Goal: Task Accomplishment & Management: Manage account settings

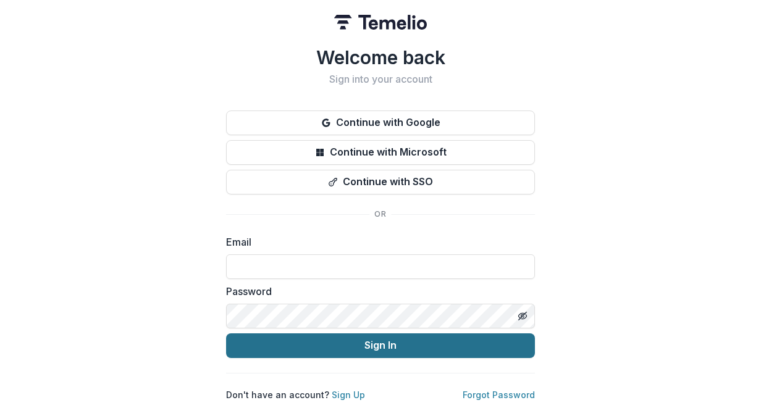
type input "**********"
click at [429, 346] on button "Sign In" at bounding box center [380, 345] width 309 height 25
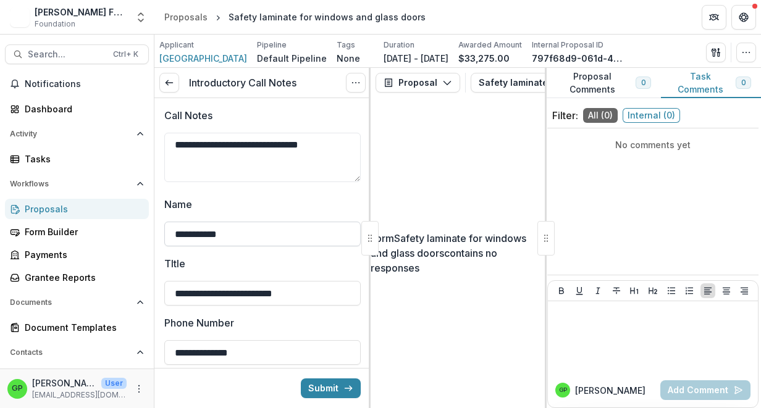
scroll to position [96, 0]
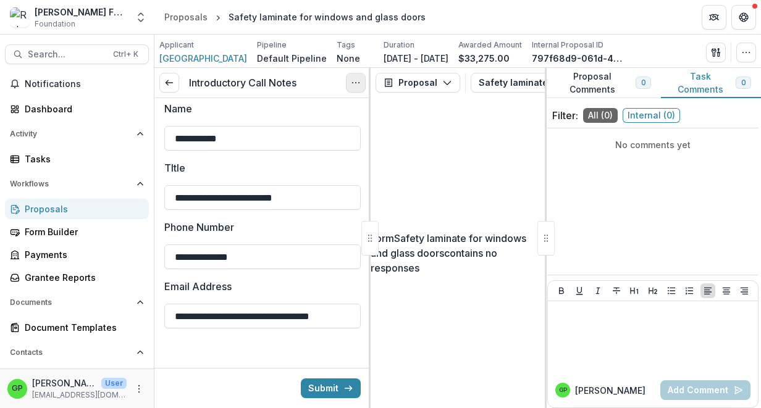
click at [357, 79] on icon "Options" at bounding box center [356, 83] width 10 height 10
click at [275, 108] on link "View task" at bounding box center [296, 111] width 132 height 20
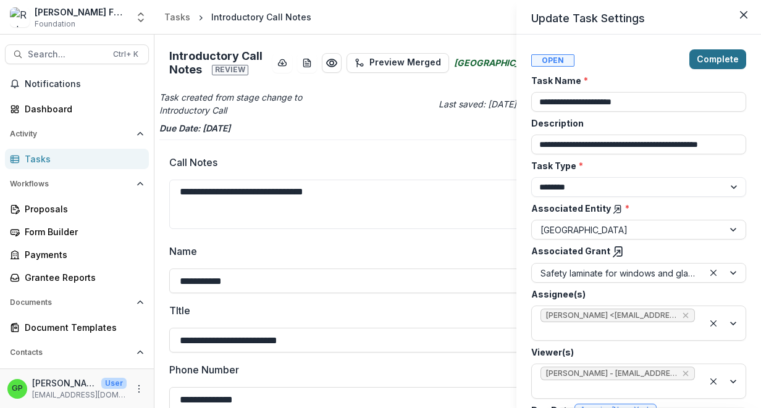
click at [716, 57] on button "Complete" at bounding box center [717, 59] width 57 height 20
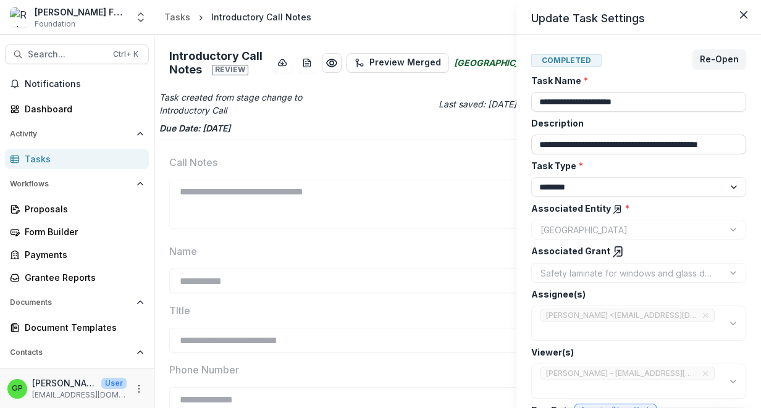
click at [42, 204] on div "**********" at bounding box center [380, 204] width 761 height 408
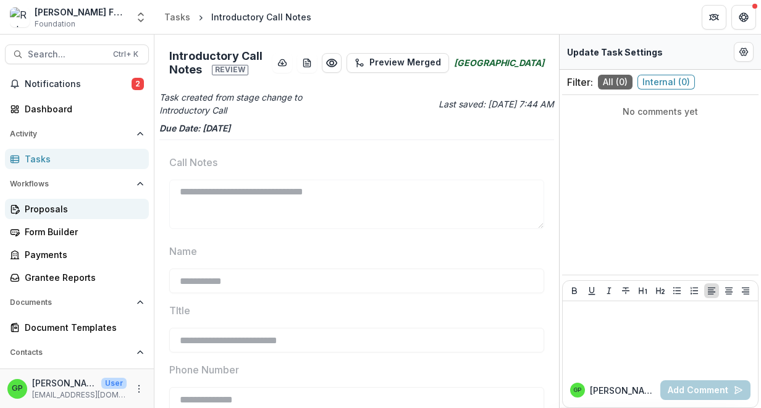
click at [44, 209] on div "Proposals" at bounding box center [82, 209] width 114 height 13
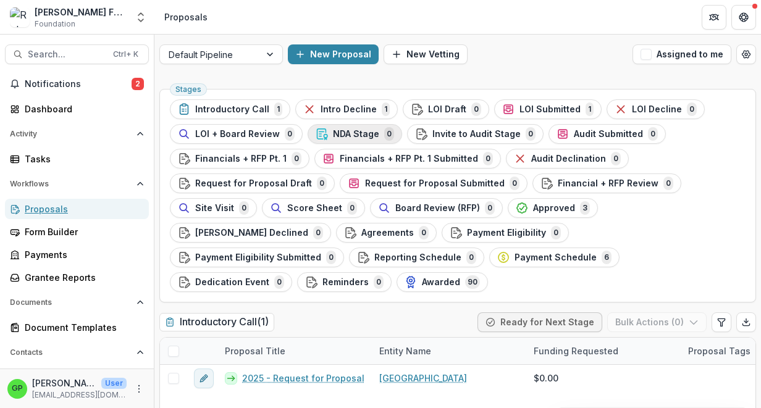
scroll to position [62, 0]
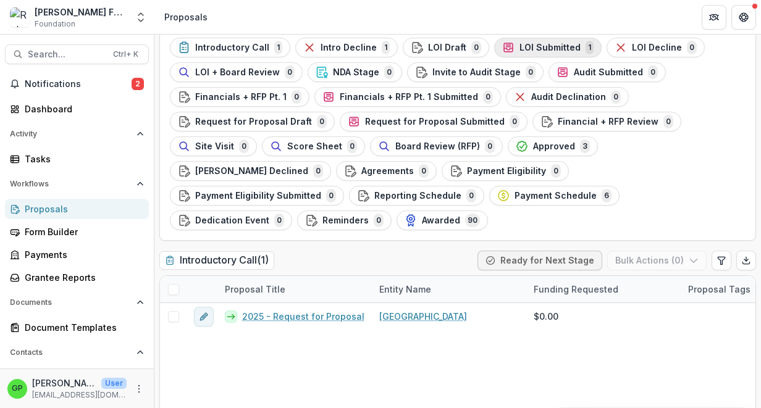
click at [548, 46] on span "LOI Submitted" at bounding box center [549, 48] width 61 height 10
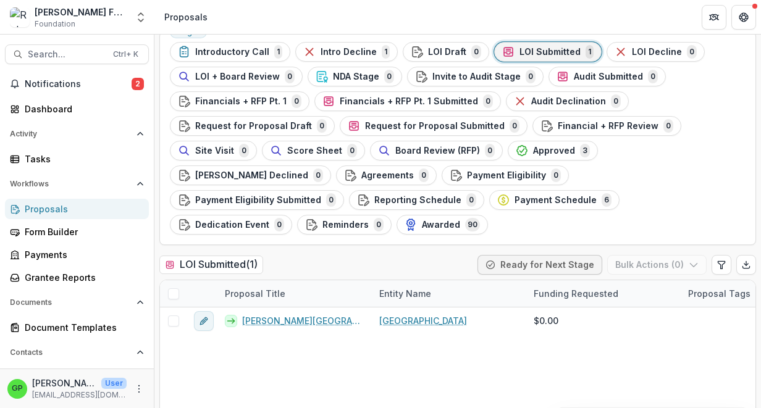
scroll to position [132, 0]
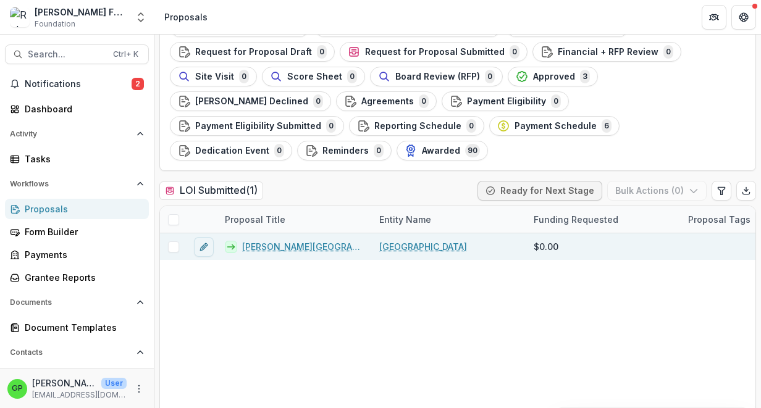
click at [285, 240] on link "[PERSON_NAME][GEOGRAPHIC_DATA]" at bounding box center [303, 246] width 122 height 13
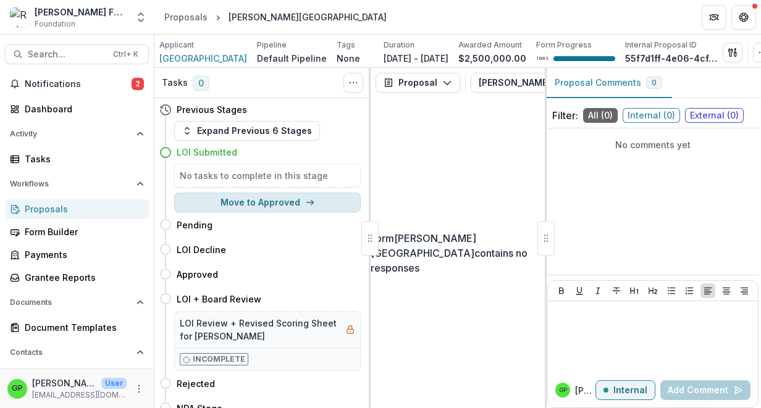
click at [297, 205] on button "Move to Approved" at bounding box center [267, 203] width 186 height 20
select select "********"
select select
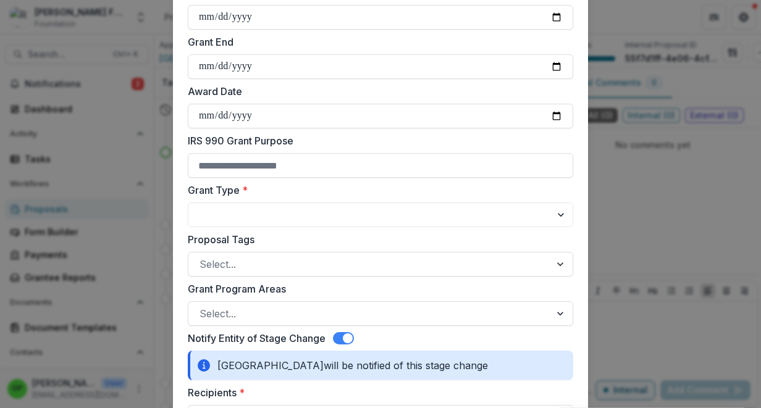
scroll to position [309, 0]
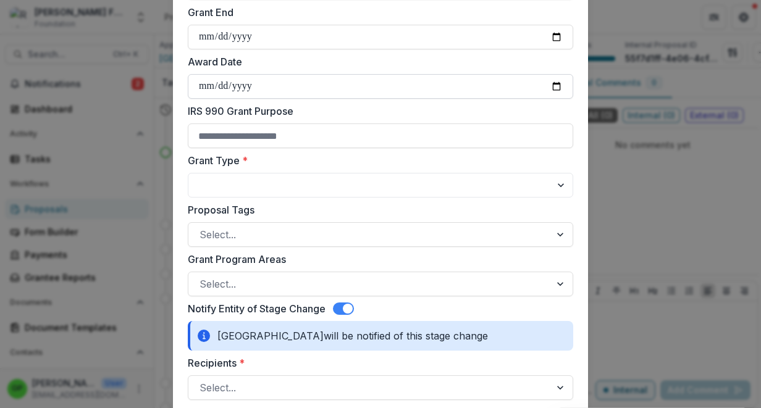
click at [230, 79] on input "Award Date" at bounding box center [380, 86] width 385 height 25
type input "**********"
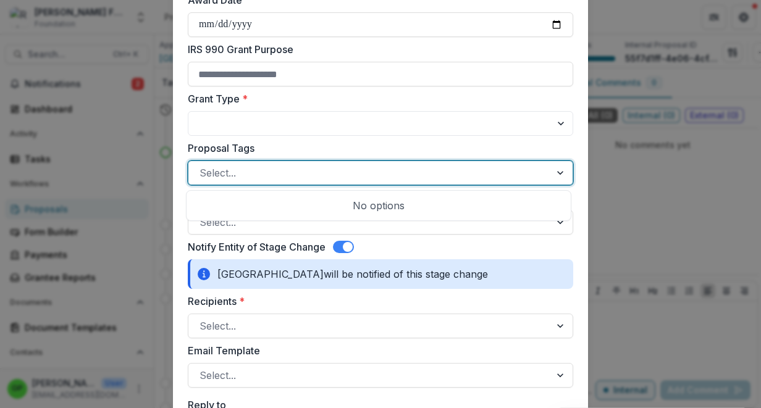
click at [556, 172] on div at bounding box center [561, 172] width 22 height 23
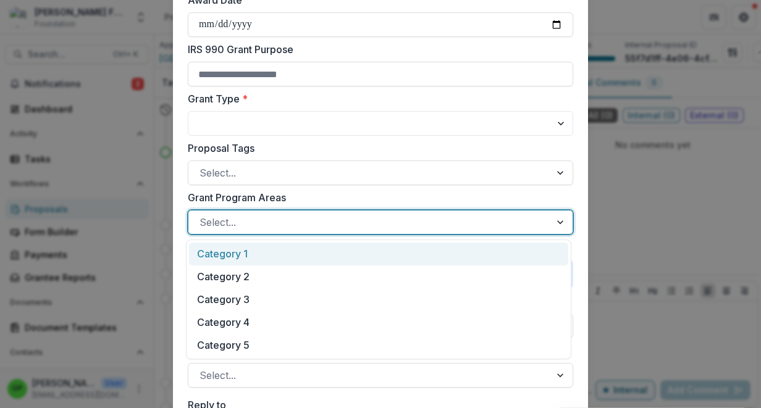
click at [553, 225] on div at bounding box center [561, 222] width 22 height 23
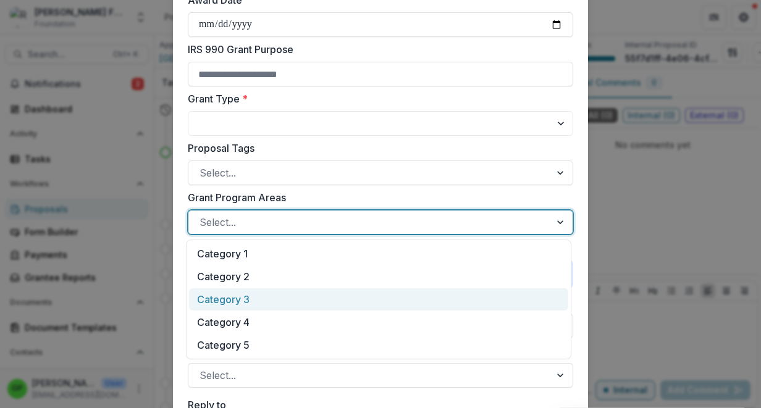
click at [462, 308] on div "Category 3" at bounding box center [378, 299] width 379 height 23
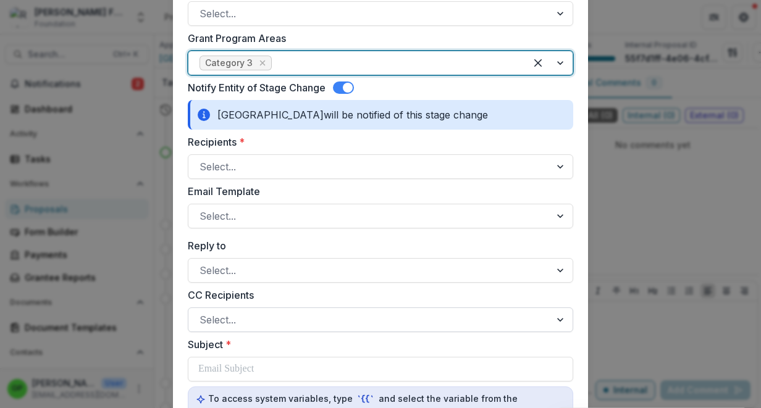
scroll to position [556, 0]
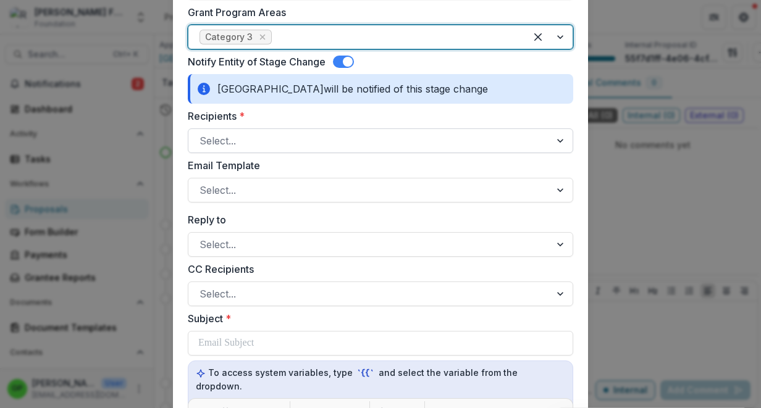
click at [564, 133] on div at bounding box center [561, 140] width 22 height 23
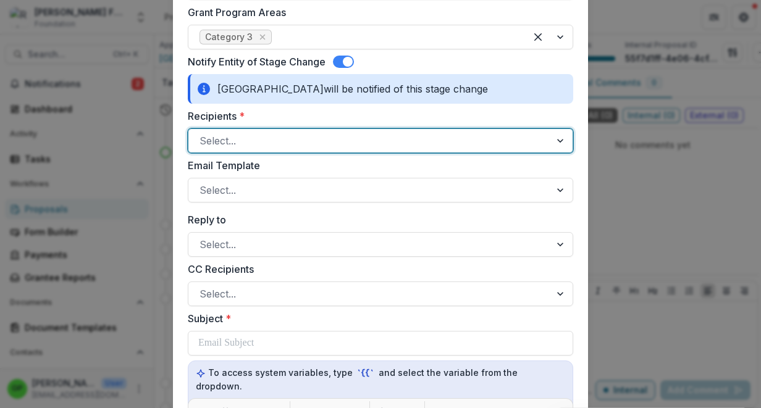
click at [555, 140] on div at bounding box center [561, 140] width 22 height 23
click at [341, 59] on span at bounding box center [343, 62] width 21 height 12
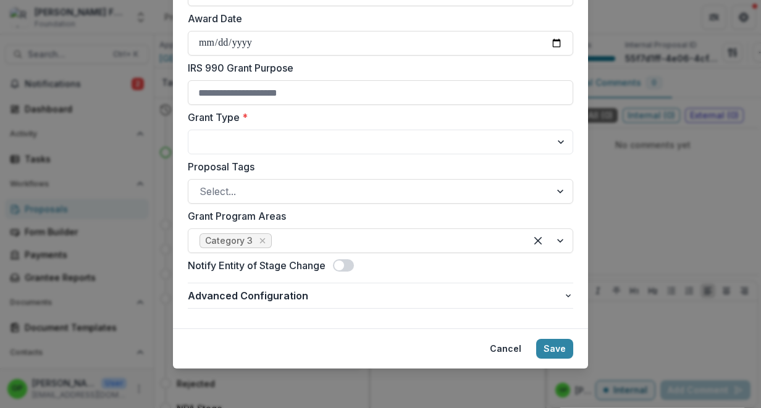
scroll to position [352, 0]
click at [561, 344] on button "Save" at bounding box center [554, 349] width 37 height 20
click at [560, 140] on select "**********" at bounding box center [380, 142] width 385 height 25
select select "**********"
click at [188, 130] on select "**********" at bounding box center [380, 142] width 385 height 25
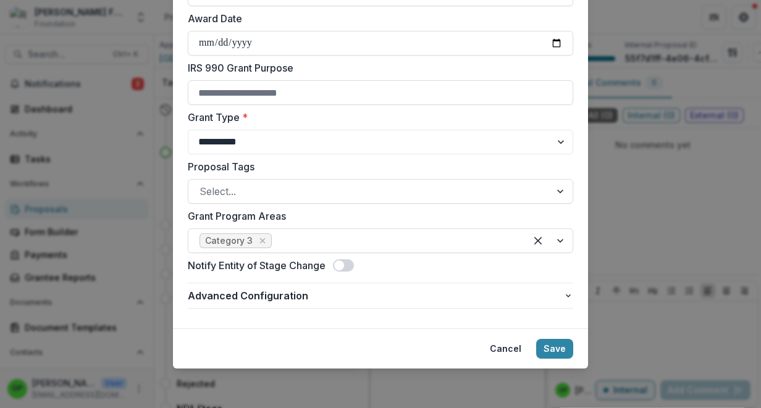
click at [550, 333] on footer "Cancel Save" at bounding box center [380, 349] width 415 height 40
click at [551, 350] on button "Save" at bounding box center [554, 349] width 37 height 20
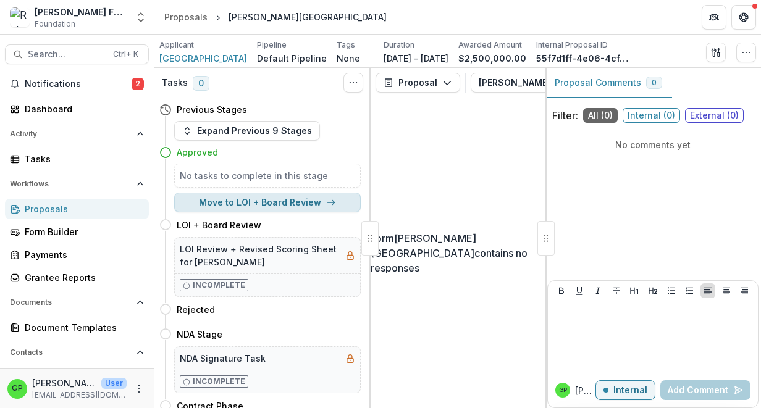
click at [285, 200] on button "Move to LOI + Board Review" at bounding box center [267, 203] width 186 height 20
select select "**********"
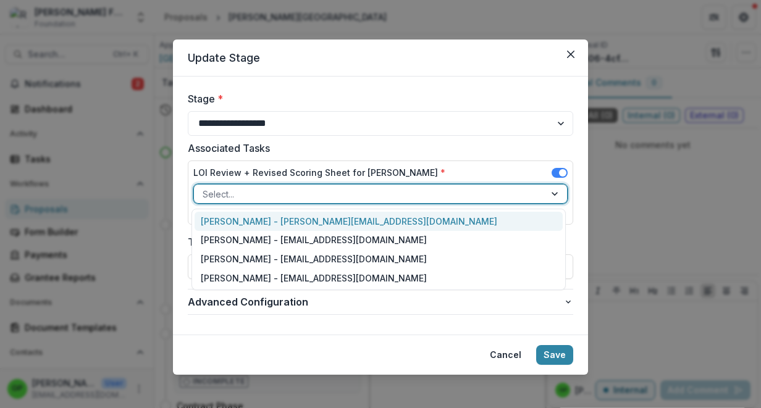
click at [547, 193] on div at bounding box center [556, 194] width 22 height 19
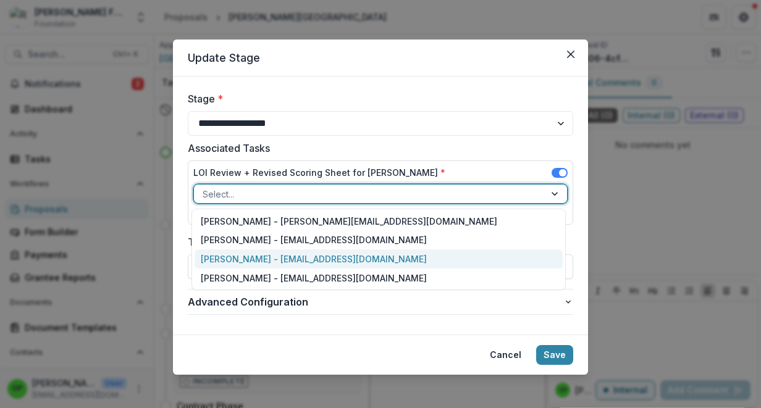
click at [496, 267] on div "[PERSON_NAME] - [EMAIL_ADDRESS][DOMAIN_NAME]" at bounding box center [379, 258] width 368 height 19
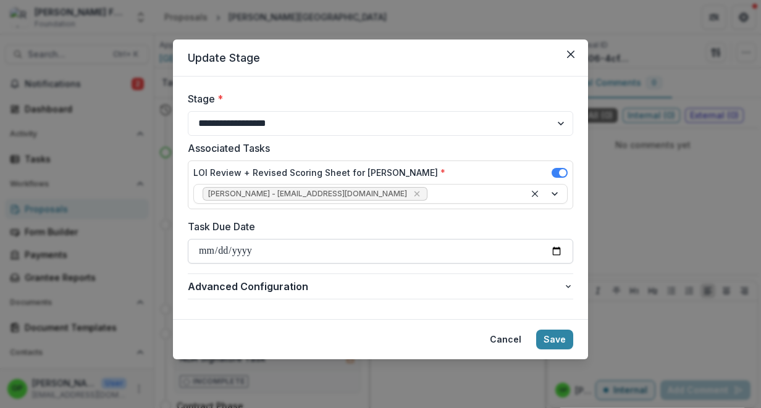
click at [553, 248] on input "Task Due Date" at bounding box center [380, 251] width 385 height 25
type input "**********"
click at [558, 340] on button "Save" at bounding box center [554, 340] width 37 height 20
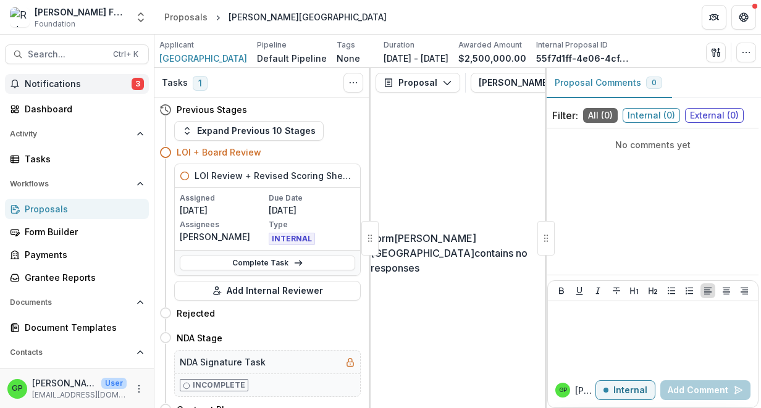
click at [46, 81] on span "Notifications" at bounding box center [78, 84] width 107 height 10
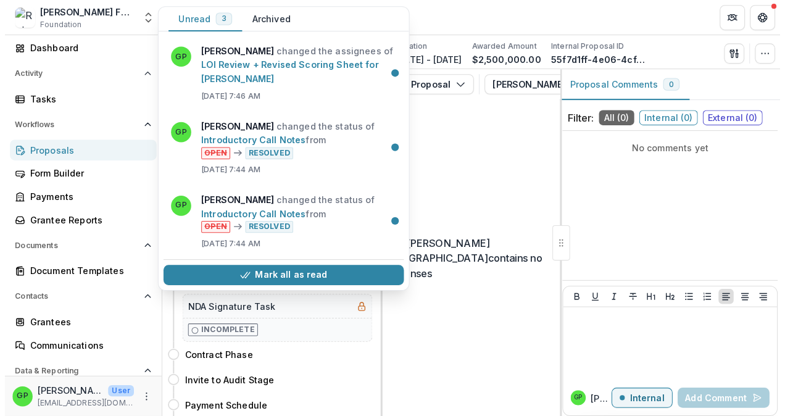
scroll to position [0, 0]
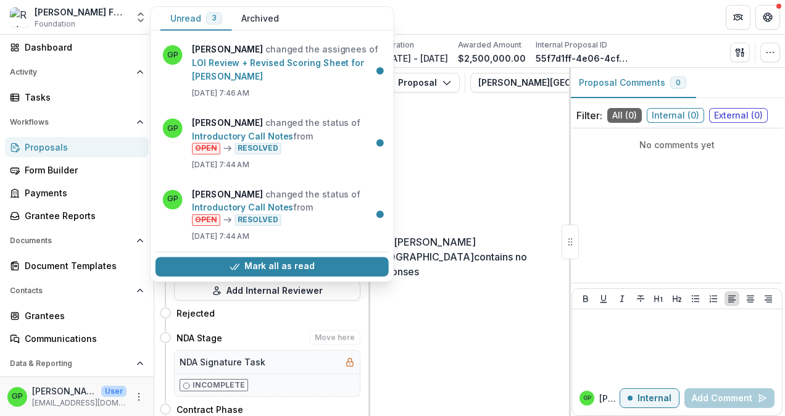
click at [192, 338] on h4 "NDA Stage" at bounding box center [200, 338] width 46 height 13
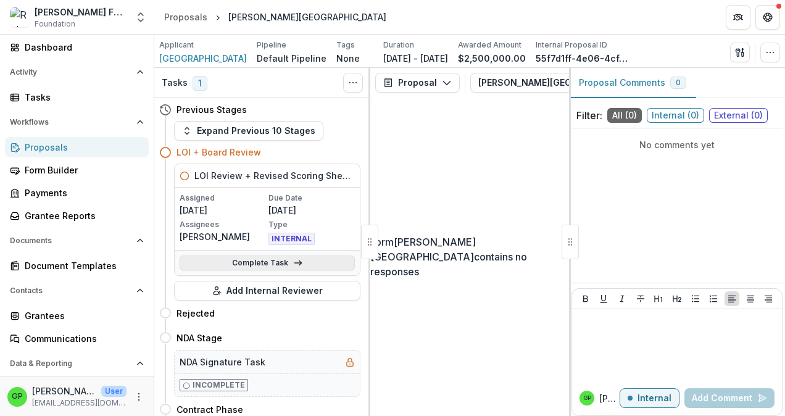
click at [254, 261] on link "Complete Task" at bounding box center [267, 263] width 175 height 15
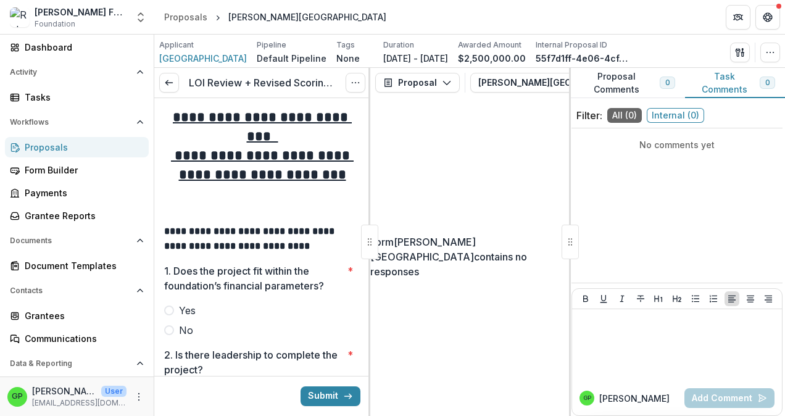
click at [195, 311] on span "Yes" at bounding box center [187, 310] width 17 height 15
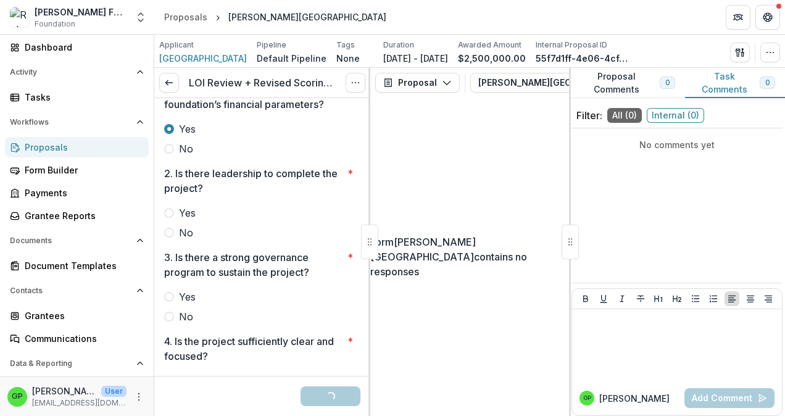
scroll to position [185, 0]
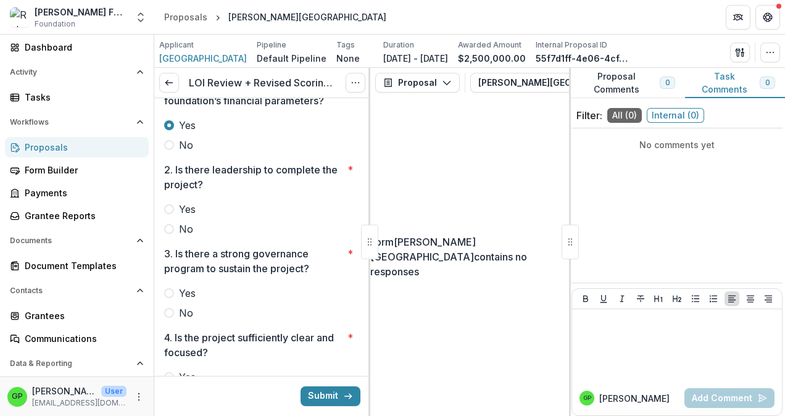
click at [196, 204] on span "Yes" at bounding box center [187, 209] width 17 height 15
click at [175, 292] on label "Yes" at bounding box center [262, 293] width 196 height 15
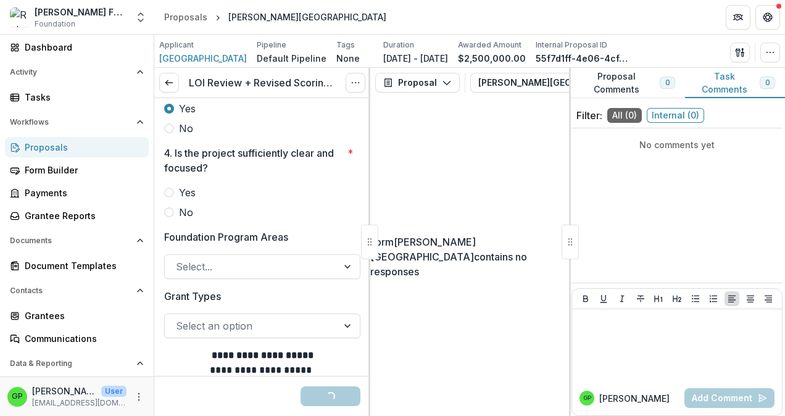
scroll to position [371, 0]
click at [182, 193] on span "Yes" at bounding box center [187, 192] width 17 height 15
click at [338, 270] on div at bounding box center [349, 265] width 22 height 23
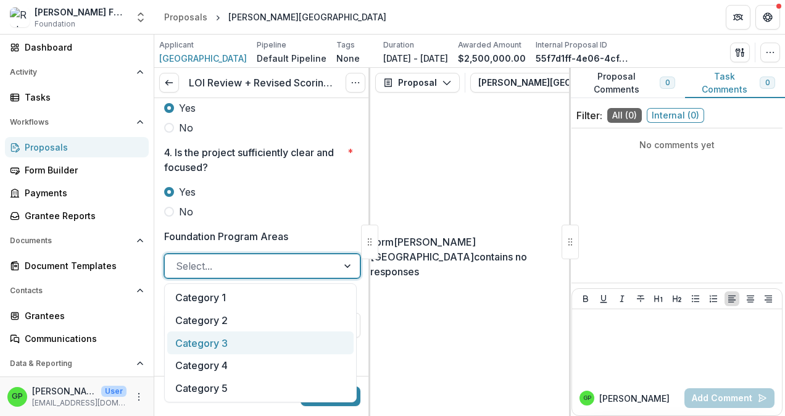
click at [293, 340] on div "Category 3" at bounding box center [260, 343] width 186 height 23
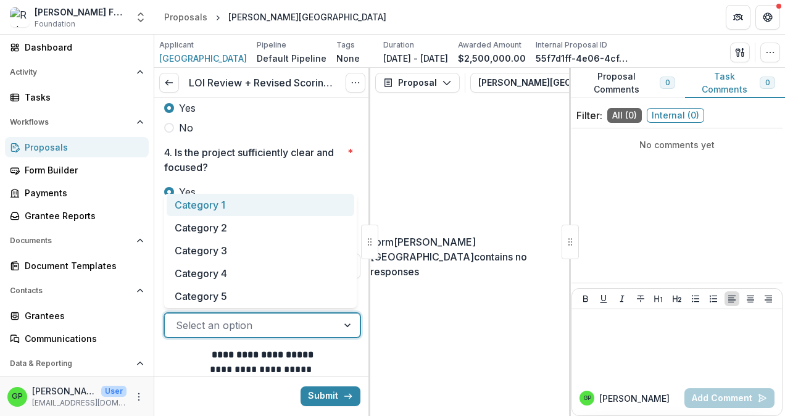
click at [338, 319] on div at bounding box center [349, 325] width 22 height 23
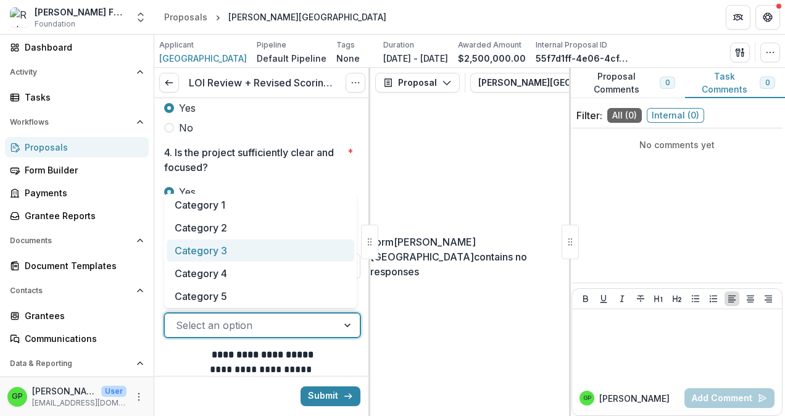
click at [262, 248] on div "Category 3" at bounding box center [261, 251] width 188 height 23
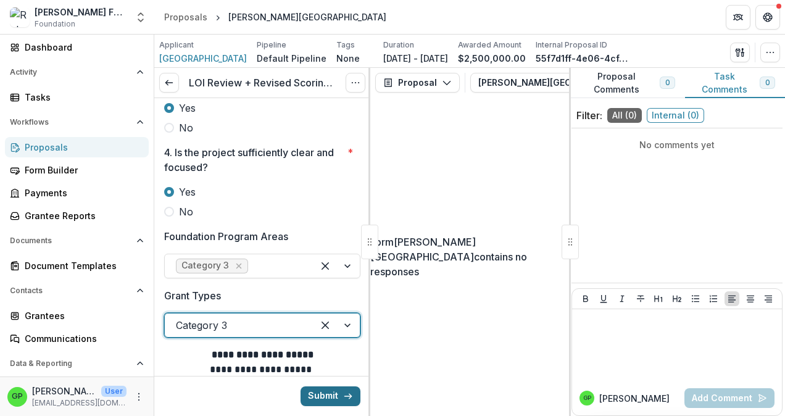
click at [319, 396] on button "Submit" at bounding box center [331, 397] width 60 height 20
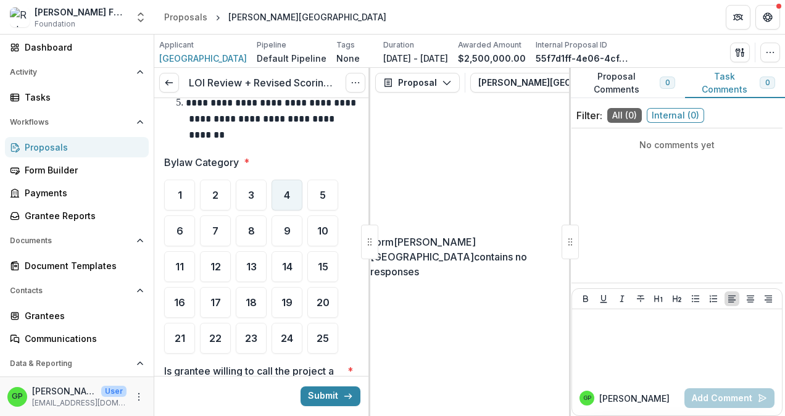
scroll to position [787, 0]
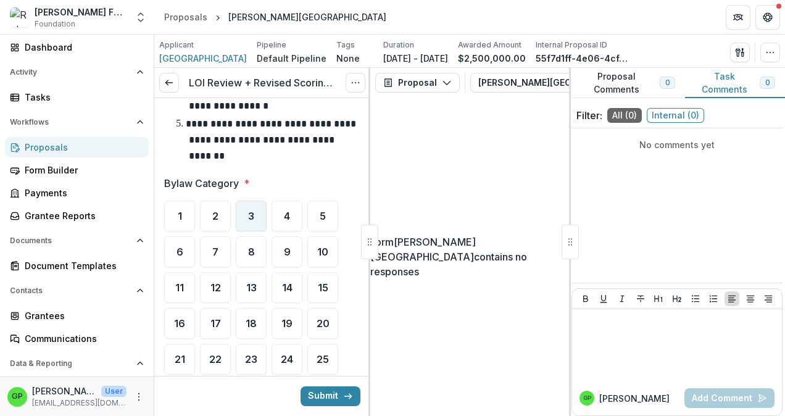
click at [250, 211] on span "3" at bounding box center [251, 216] width 6 height 10
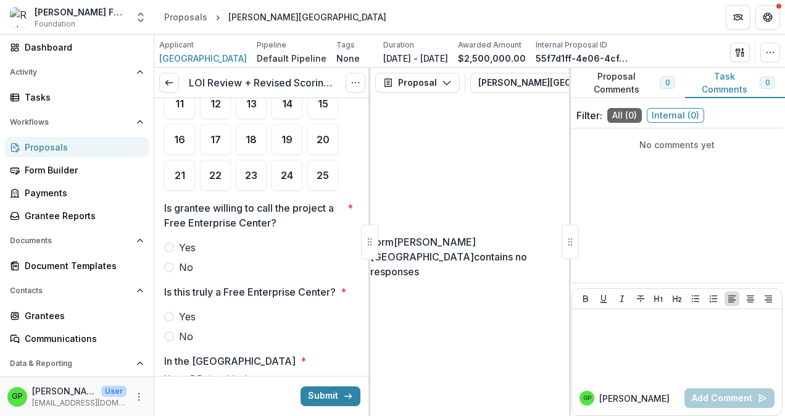
scroll to position [973, 0]
click at [178, 239] on label "Yes" at bounding box center [262, 246] width 196 height 15
click at [169, 311] on span at bounding box center [169, 316] width 10 height 10
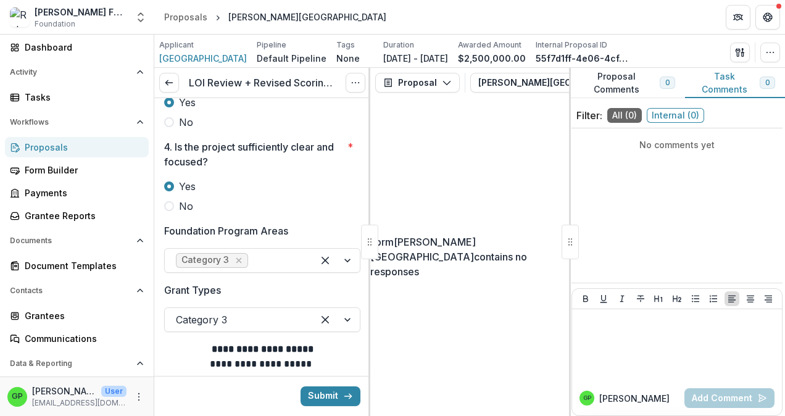
scroll to position [479, 0]
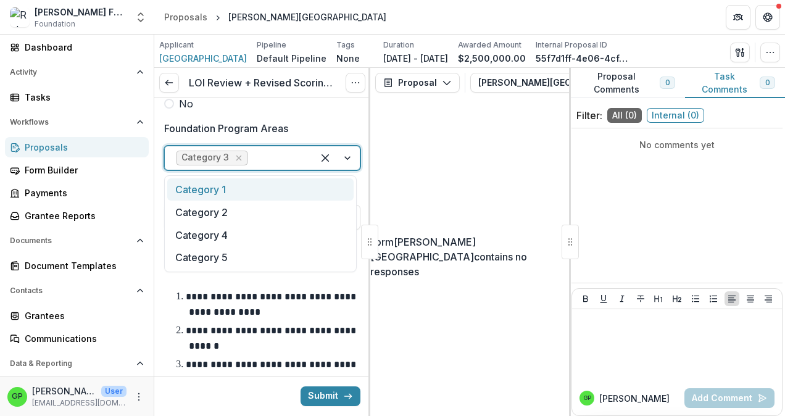
click at [346, 155] on div at bounding box center [336, 157] width 47 height 23
drag, startPoint x: 190, startPoint y: 184, endPoint x: 205, endPoint y: 184, distance: 14.8
click at [191, 184] on div "Category 1" at bounding box center [260, 189] width 186 height 23
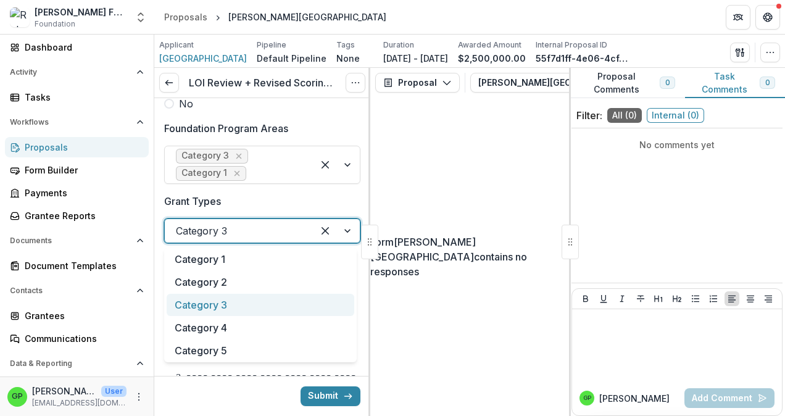
click at [346, 233] on div at bounding box center [336, 230] width 47 height 23
click at [240, 155] on icon "Remove Category 3" at bounding box center [239, 156] width 10 height 10
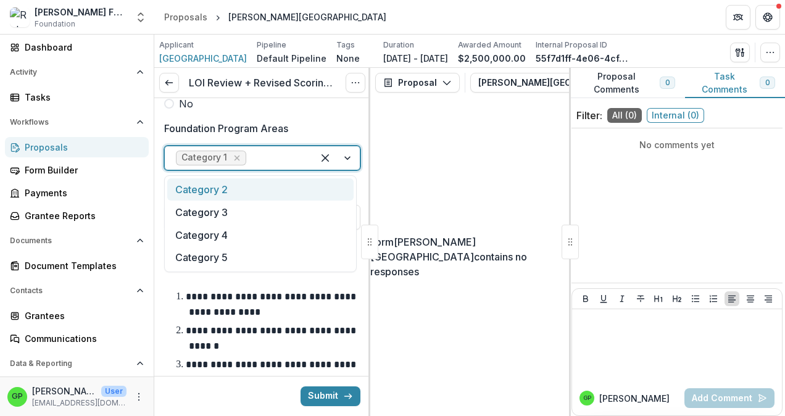
click at [337, 157] on div at bounding box center [336, 157] width 47 height 23
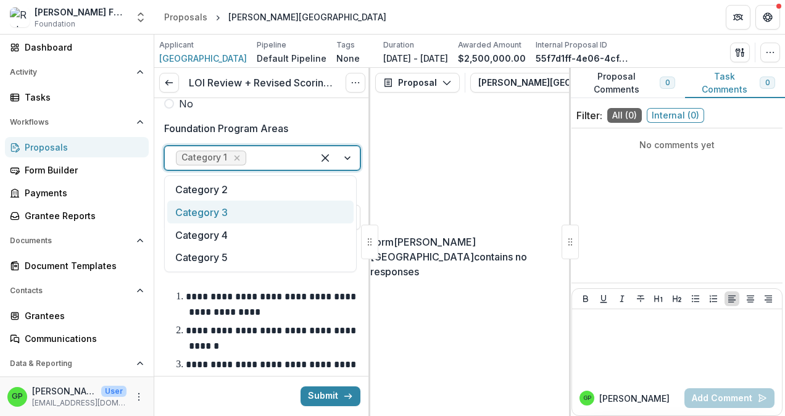
click at [245, 213] on div "Category 3" at bounding box center [260, 212] width 186 height 23
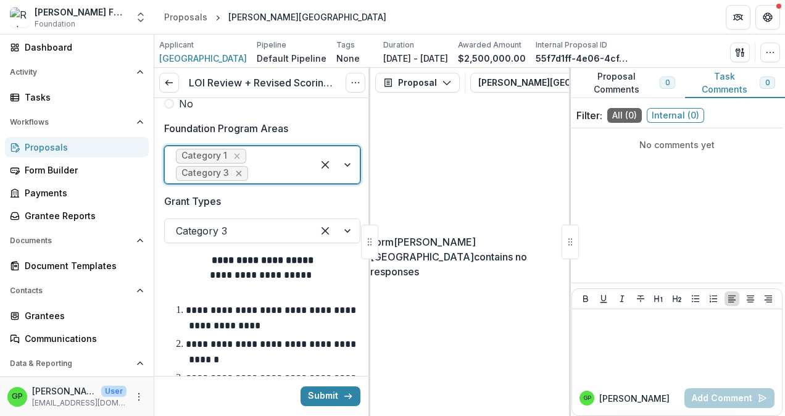
click at [237, 152] on icon "Remove Category 1" at bounding box center [237, 156] width 10 height 10
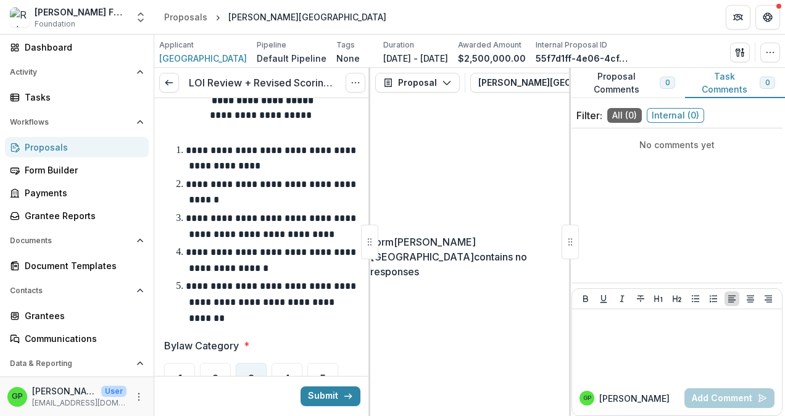
scroll to position [726, 0]
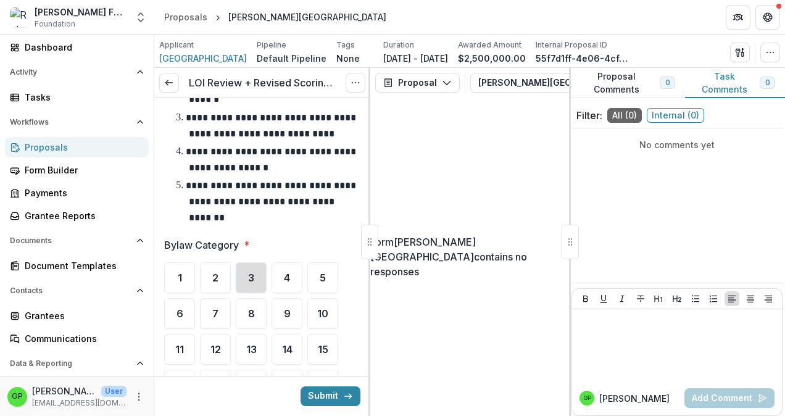
click at [246, 263] on div "3" at bounding box center [251, 277] width 31 height 31
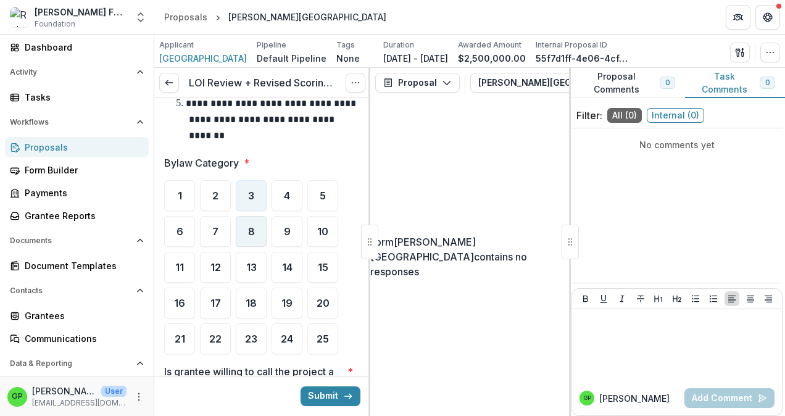
scroll to position [973, 0]
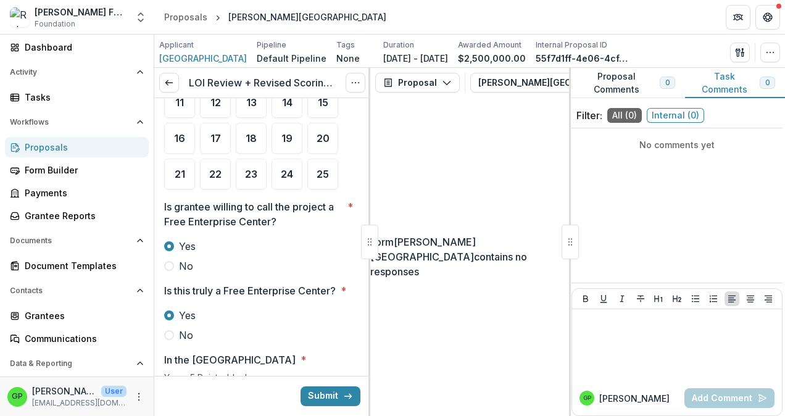
click at [171, 261] on span at bounding box center [169, 266] width 10 height 10
click at [166, 330] on span at bounding box center [169, 335] width 10 height 10
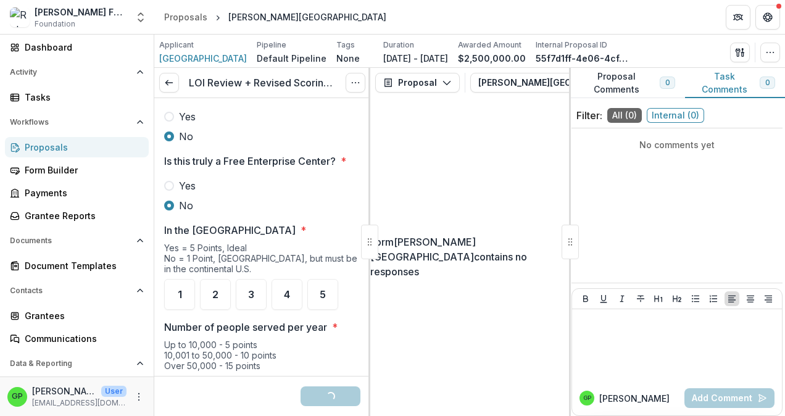
scroll to position [1158, 0]
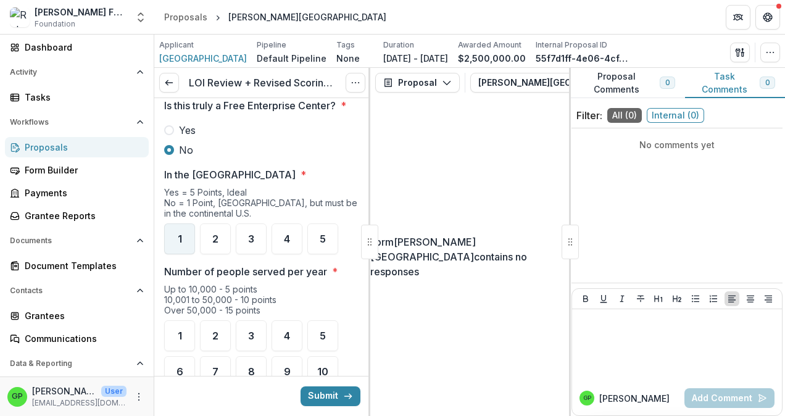
click at [179, 234] on span "1" at bounding box center [180, 239] width 4 height 10
click at [325, 234] on span "5" at bounding box center [323, 239] width 6 height 10
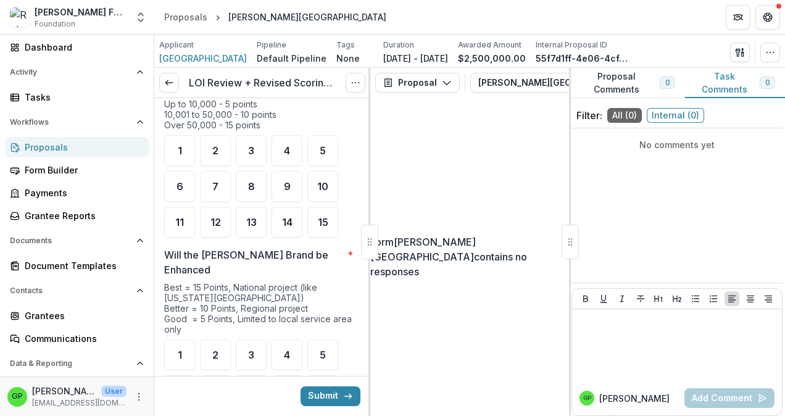
scroll to position [1281, 0]
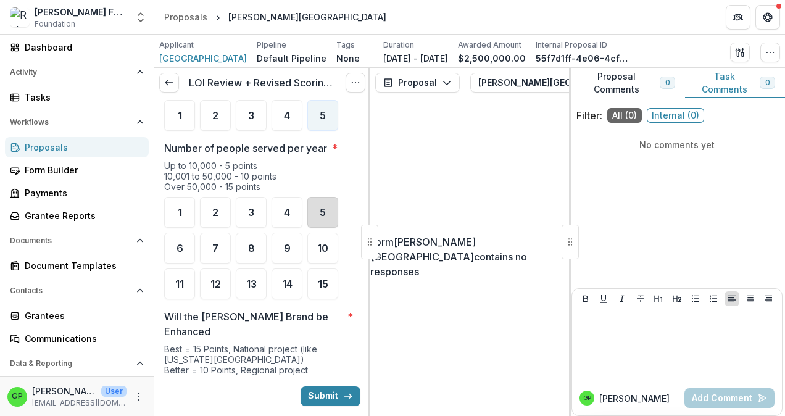
click at [314, 198] on div "5" at bounding box center [323, 212] width 31 height 31
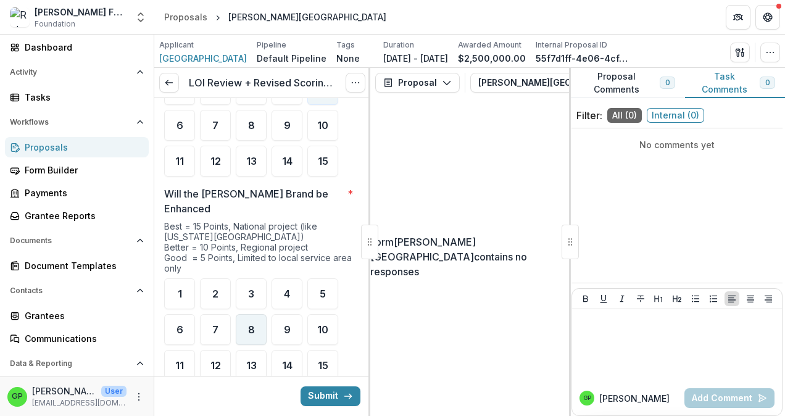
scroll to position [1467, 0]
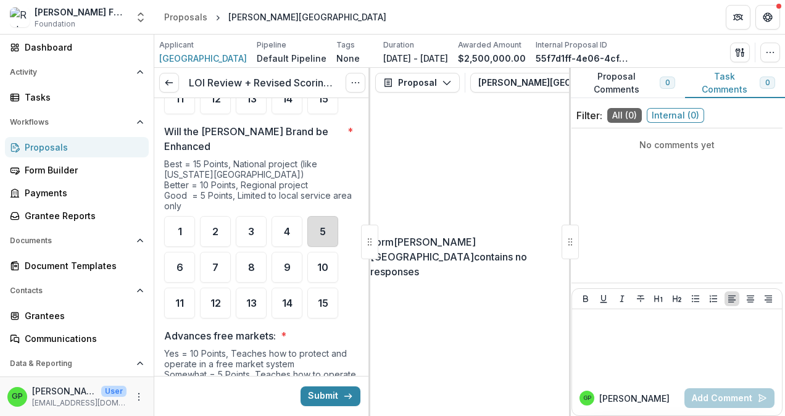
click at [323, 216] on div "5" at bounding box center [323, 231] width 31 height 31
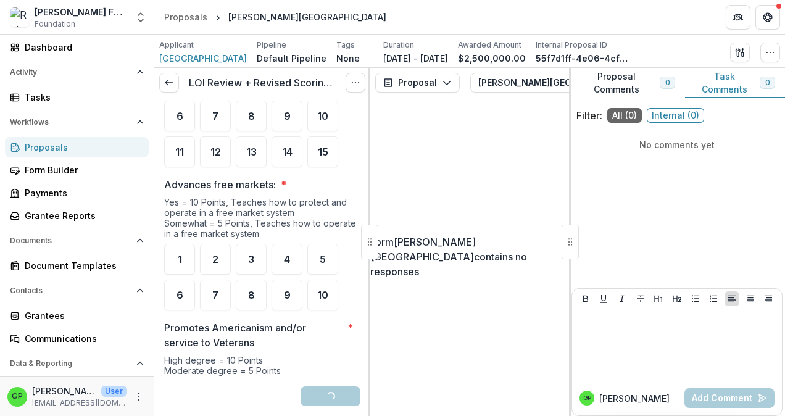
scroll to position [1652, 0]
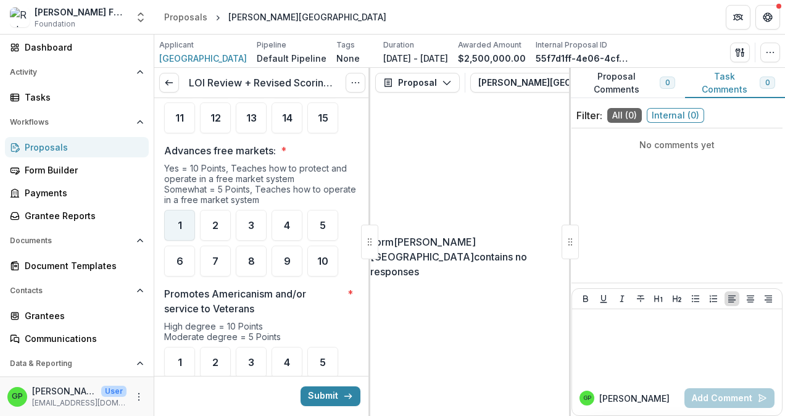
click at [179, 220] on span "1" at bounding box center [180, 225] width 4 height 10
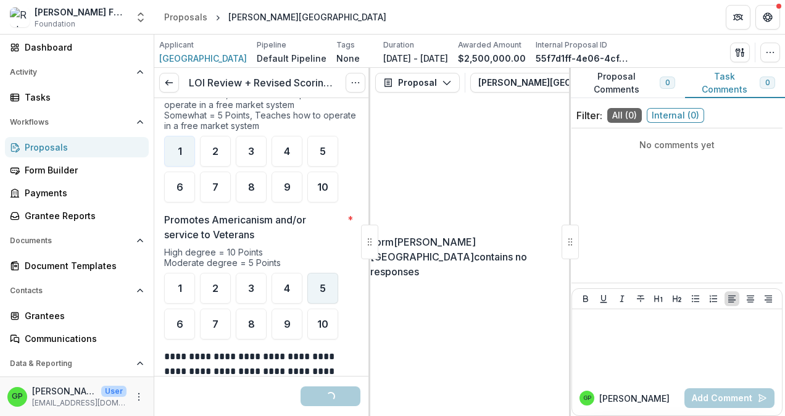
scroll to position [1775, 0]
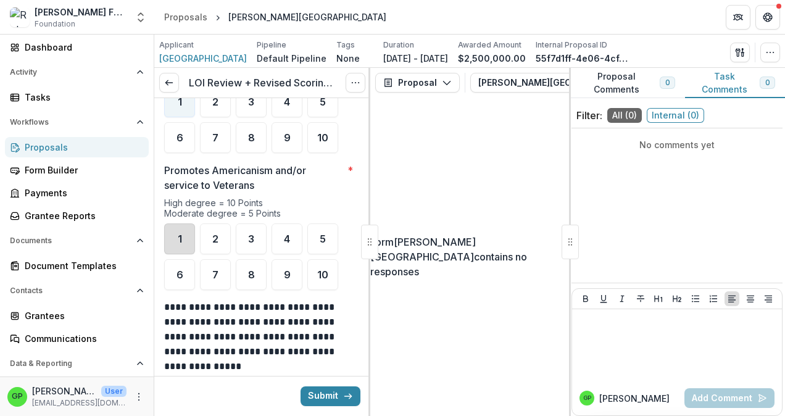
click at [175, 224] on div "1" at bounding box center [179, 239] width 31 height 31
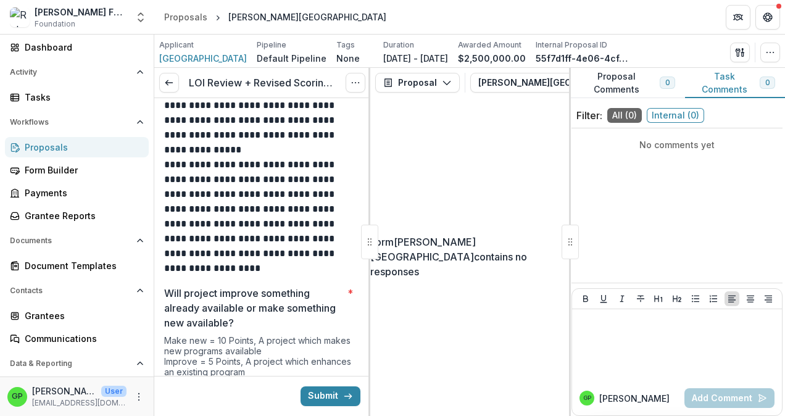
scroll to position [2022, 0]
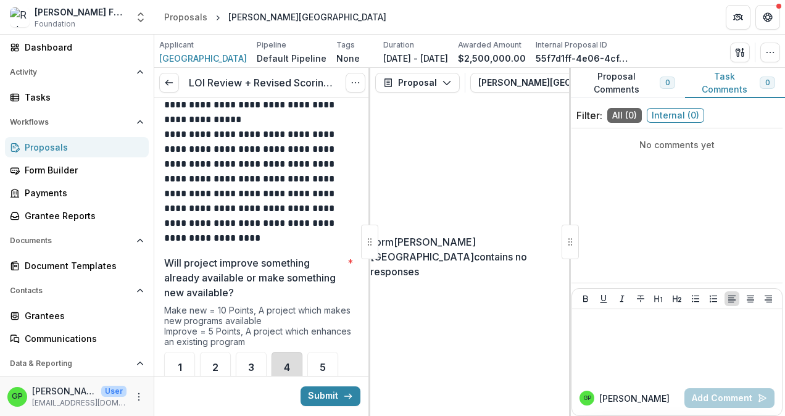
click at [297, 356] on div "4" at bounding box center [287, 367] width 31 height 31
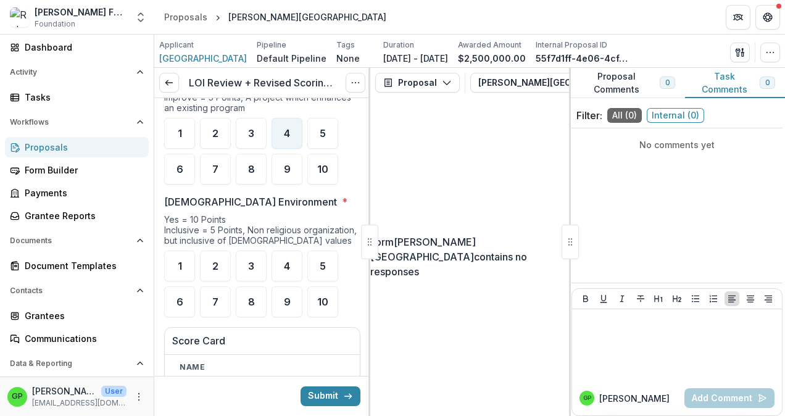
scroll to position [2269, 0]
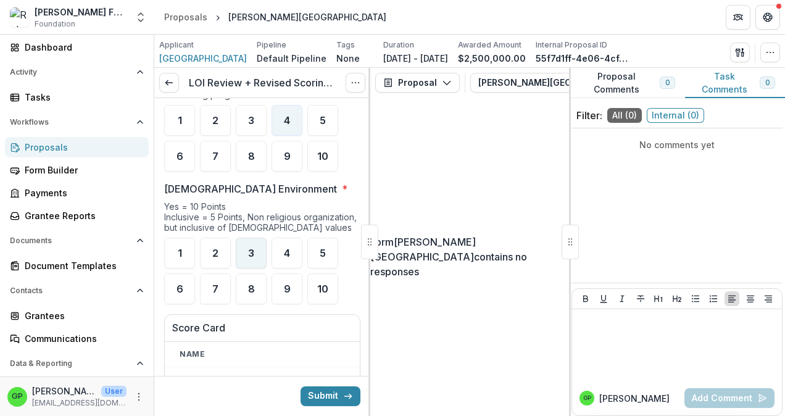
click at [249, 248] on span "3" at bounding box center [251, 253] width 6 height 10
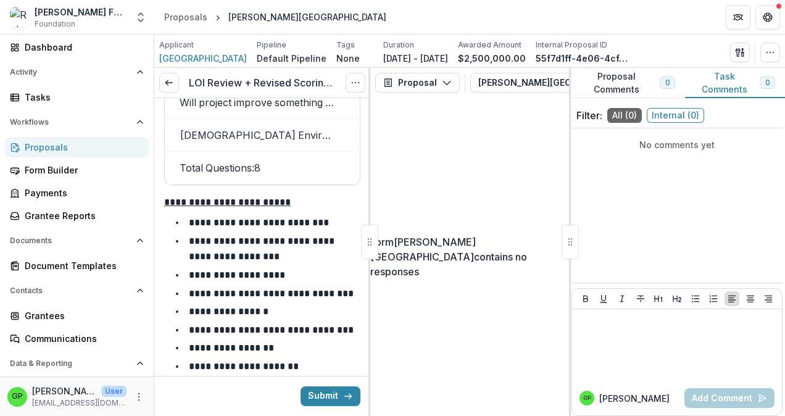
scroll to position [2817, 0]
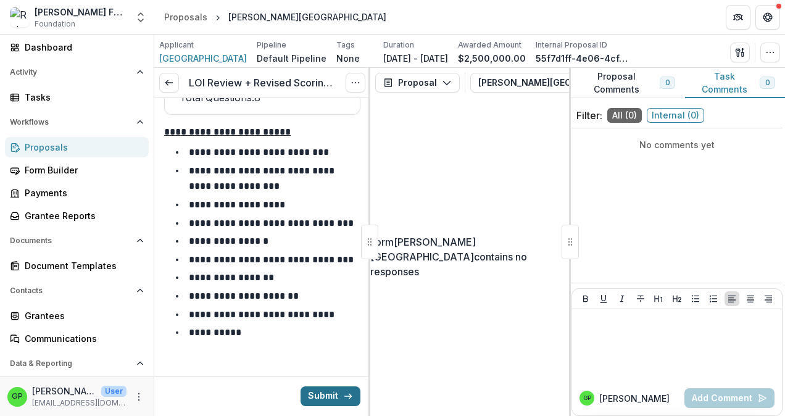
click at [319, 398] on button "Submit" at bounding box center [331, 397] width 60 height 20
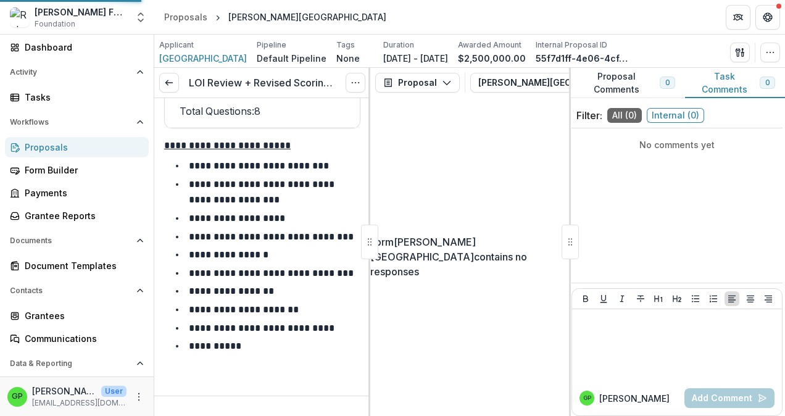
scroll to position [2797, 0]
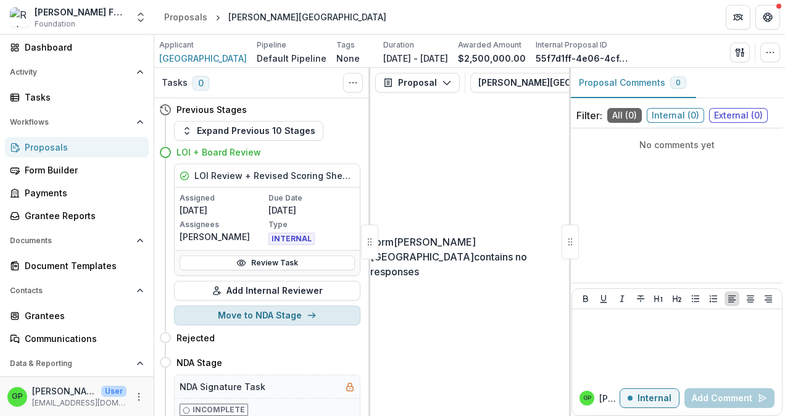
click at [257, 313] on button "Move to NDA Stage" at bounding box center [267, 316] width 186 height 20
select select "*********"
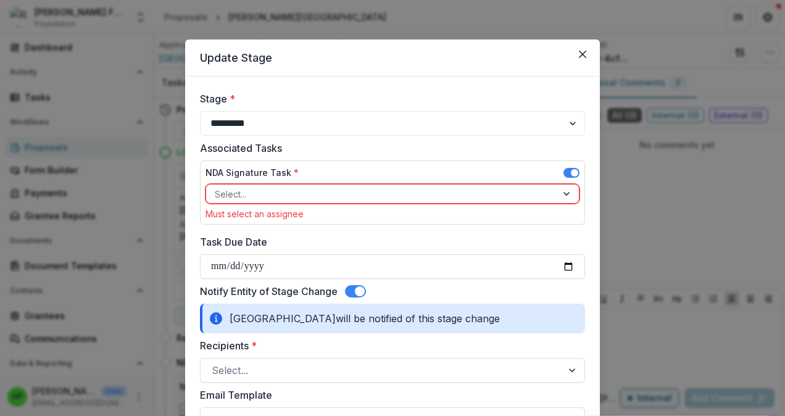
click at [562, 198] on div at bounding box center [568, 194] width 22 height 19
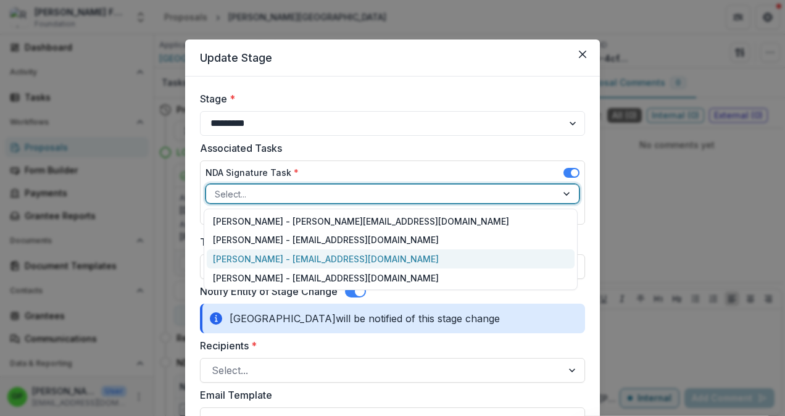
click at [400, 263] on div "[PERSON_NAME] - [EMAIL_ADDRESS][DOMAIN_NAME]" at bounding box center [391, 258] width 368 height 19
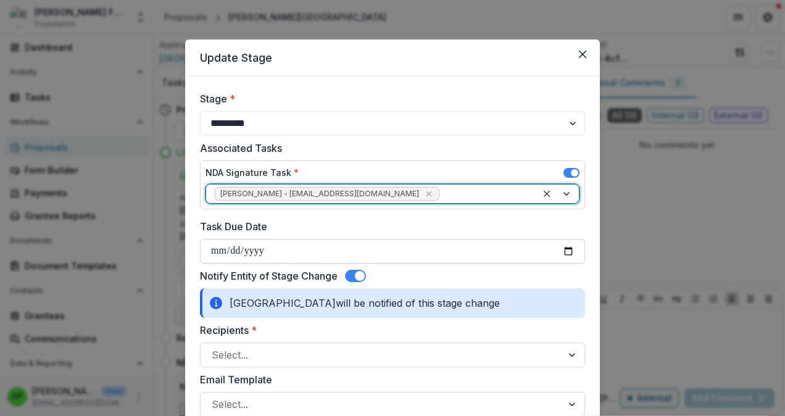
click at [225, 246] on input "Task Due Date" at bounding box center [392, 251] width 385 height 25
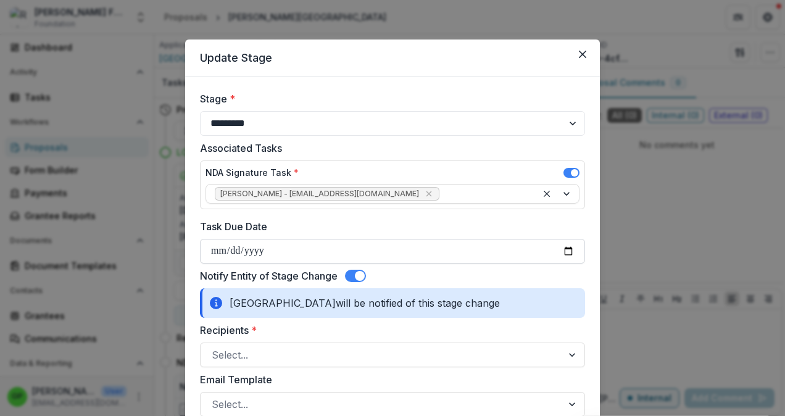
click at [565, 248] on input "Task Due Date" at bounding box center [392, 251] width 385 height 25
type input "**********"
click at [354, 271] on span at bounding box center [355, 276] width 21 height 12
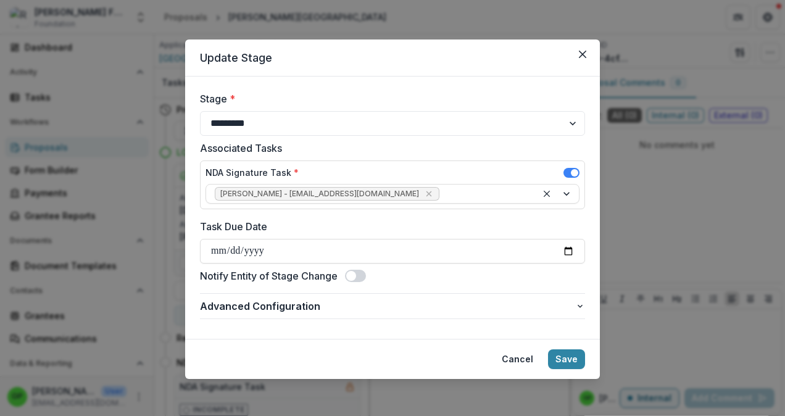
scroll to position [2, 0]
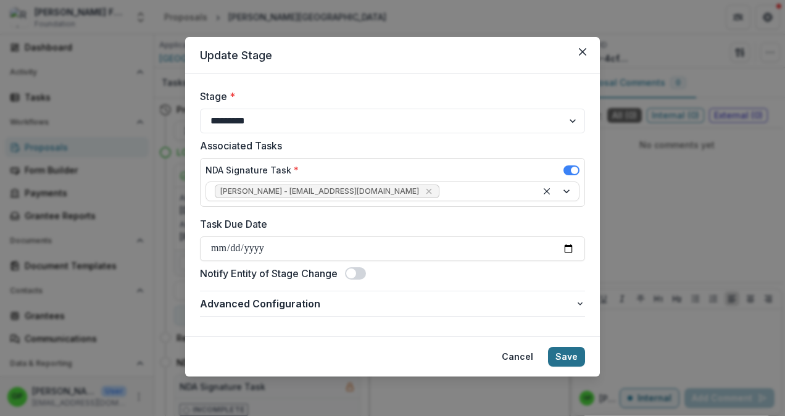
click at [569, 358] on button "Save" at bounding box center [566, 357] width 37 height 20
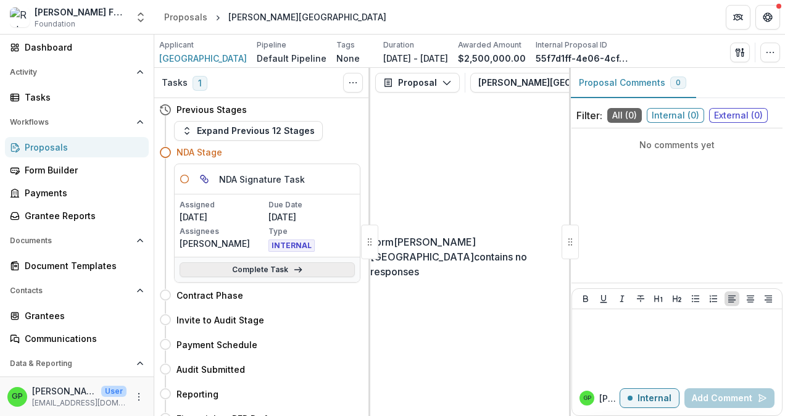
click at [274, 273] on link "Complete Task" at bounding box center [267, 269] width 175 height 15
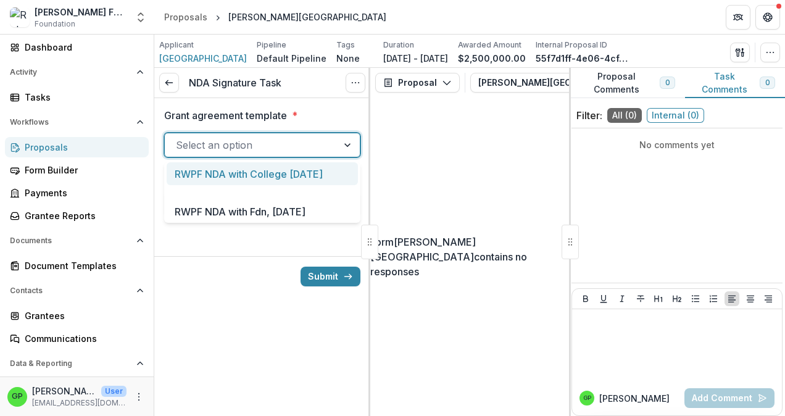
click at [350, 144] on div at bounding box center [349, 144] width 22 height 23
click at [319, 180] on div "RWPF NDA with College [DATE]" at bounding box center [262, 173] width 191 height 23
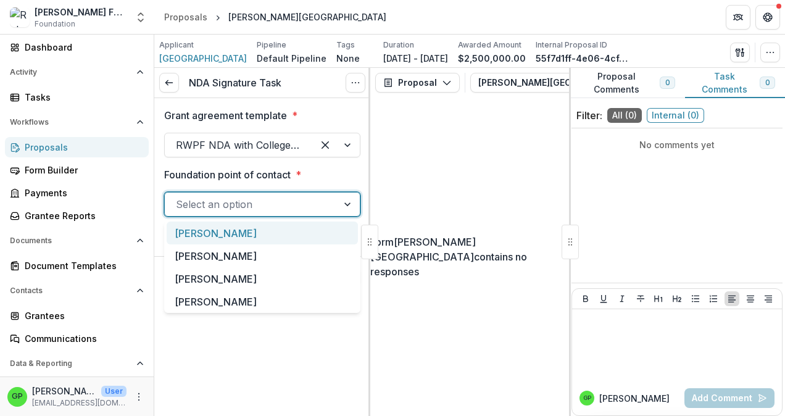
click at [345, 201] on div at bounding box center [349, 204] width 22 height 23
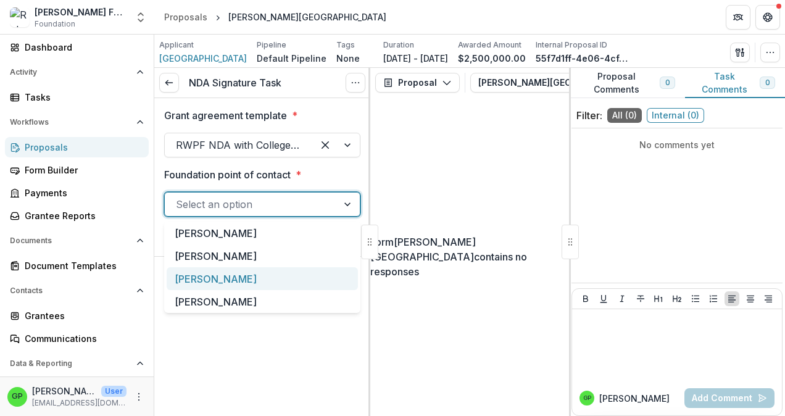
click at [291, 275] on div "[PERSON_NAME]" at bounding box center [262, 278] width 191 height 23
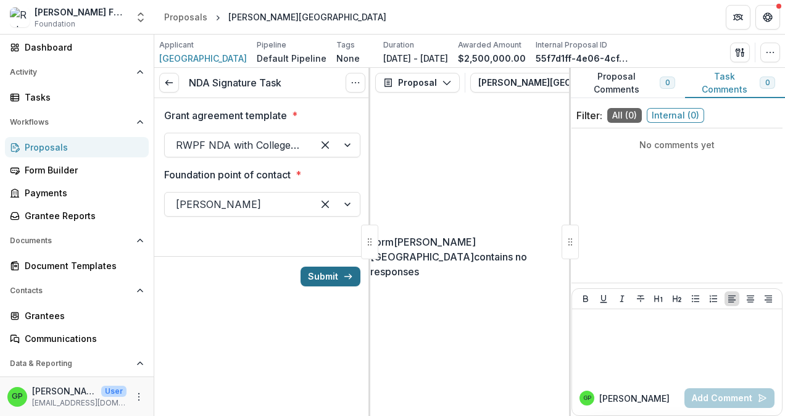
click at [336, 276] on button "Submit" at bounding box center [331, 277] width 60 height 20
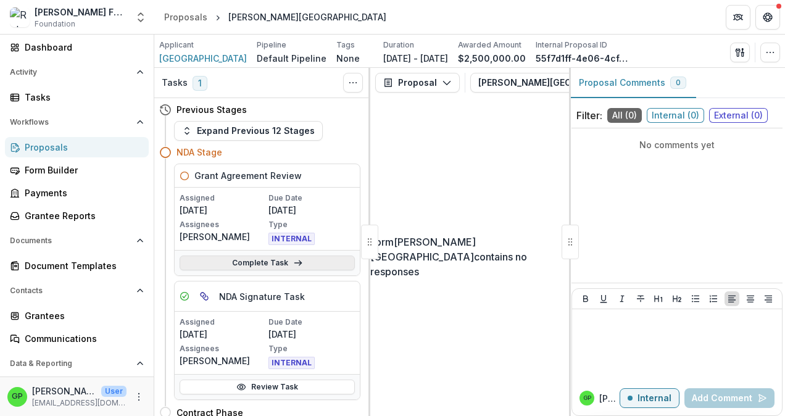
click at [252, 261] on link "Complete Task" at bounding box center [267, 263] width 175 height 15
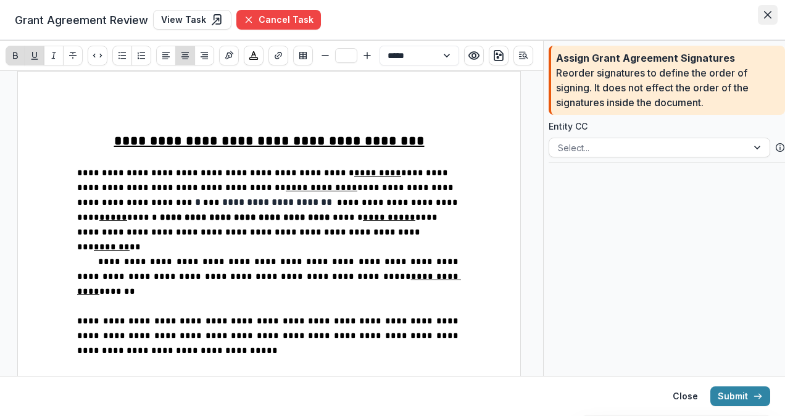
click at [760, 10] on button "Close" at bounding box center [768, 15] width 20 height 20
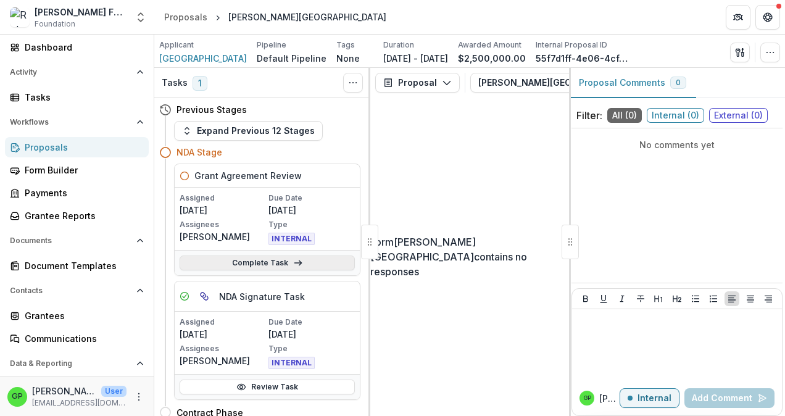
click at [308, 257] on link "Complete Task" at bounding box center [267, 263] width 175 height 15
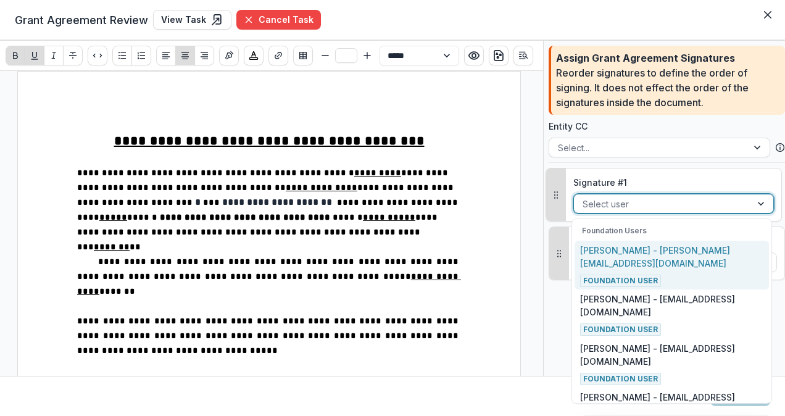
click at [753, 204] on div at bounding box center [763, 204] width 22 height 19
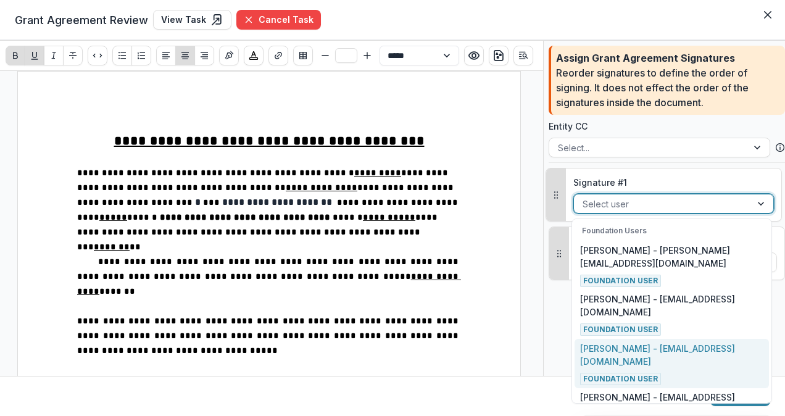
click at [702, 343] on p "[PERSON_NAME] - [EMAIL_ADDRESS][DOMAIN_NAME]" at bounding box center [671, 355] width 183 height 26
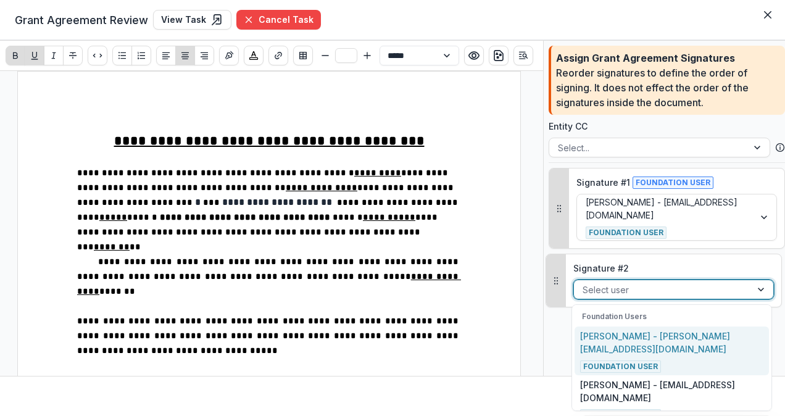
click at [759, 287] on div at bounding box center [763, 289] width 22 height 19
click at [721, 332] on div "[PERSON_NAME] - [PERSON_NAME][EMAIL_ADDRESS][DOMAIN_NAME] Foundation User" at bounding box center [671, 351] width 183 height 43
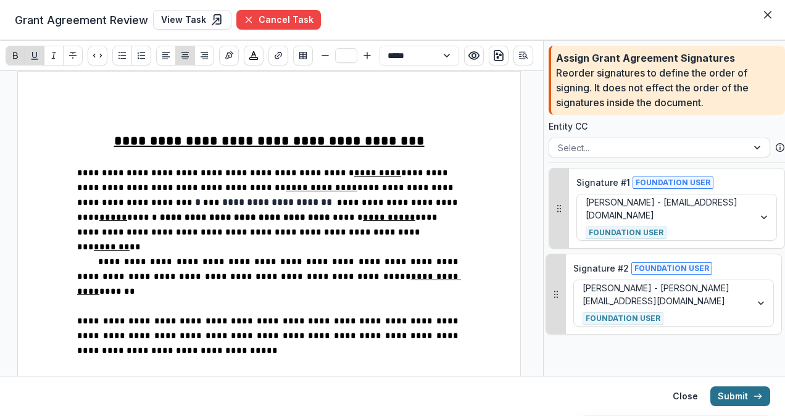
click at [737, 396] on button "Submit" at bounding box center [741, 397] width 60 height 20
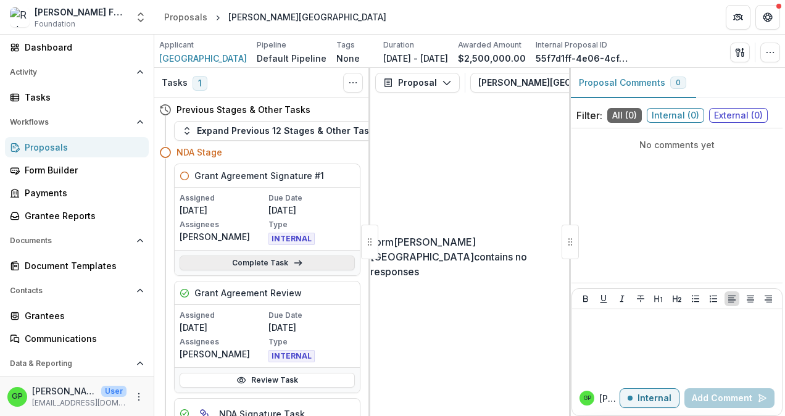
click at [282, 259] on link "Complete Task" at bounding box center [267, 263] width 175 height 15
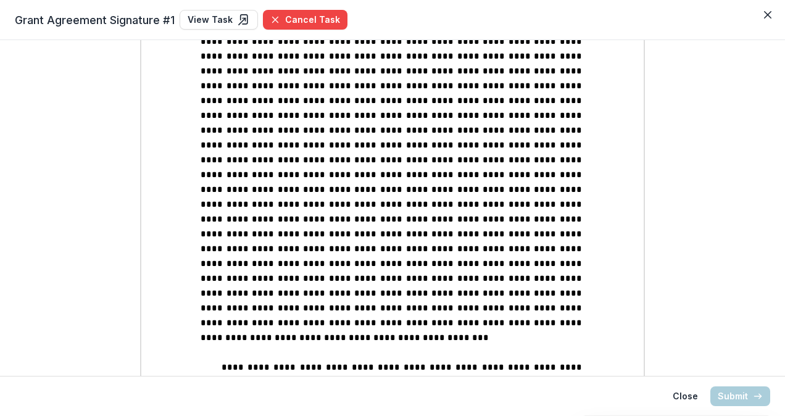
scroll to position [2161, 0]
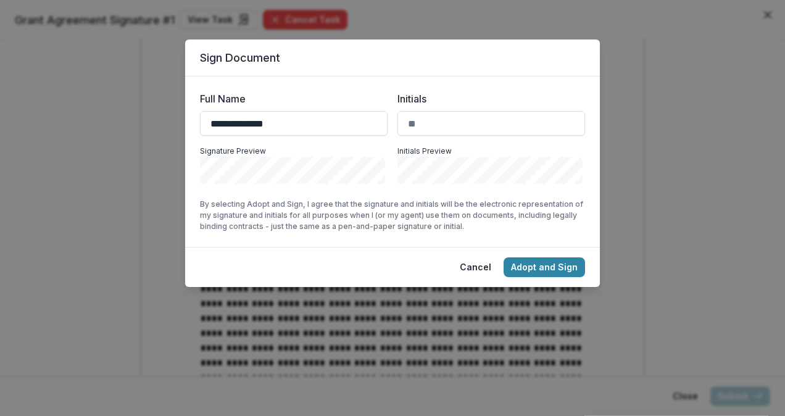
type input "**********"
type input "**"
click at [553, 267] on button "Adopt and Sign" at bounding box center [545, 267] width 82 height 20
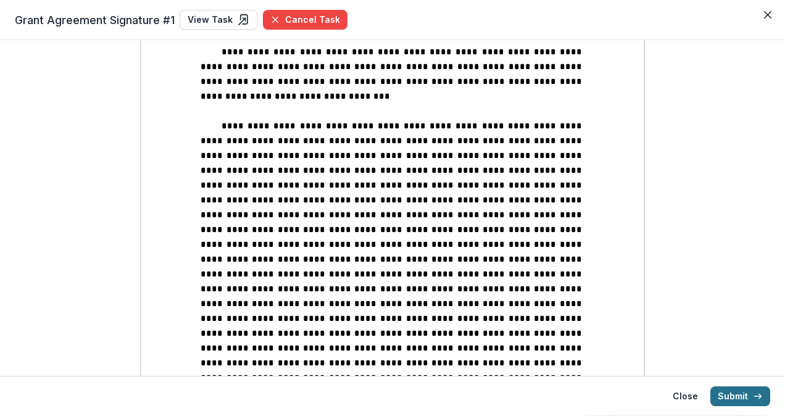
click at [739, 398] on button "Submit" at bounding box center [741, 397] width 60 height 20
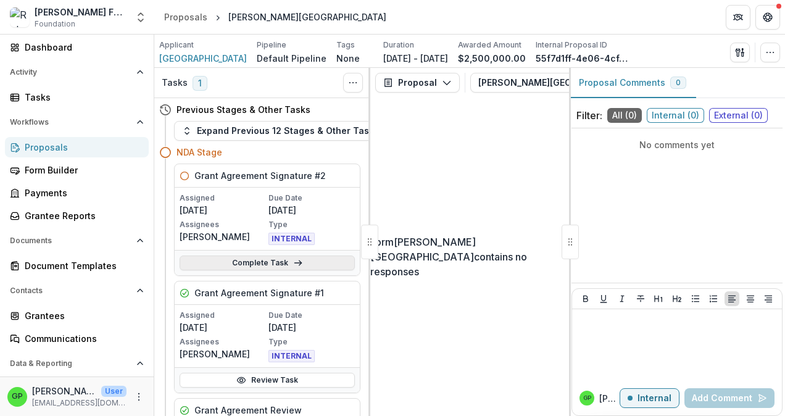
click at [282, 265] on link "Complete Task" at bounding box center [267, 263] width 175 height 15
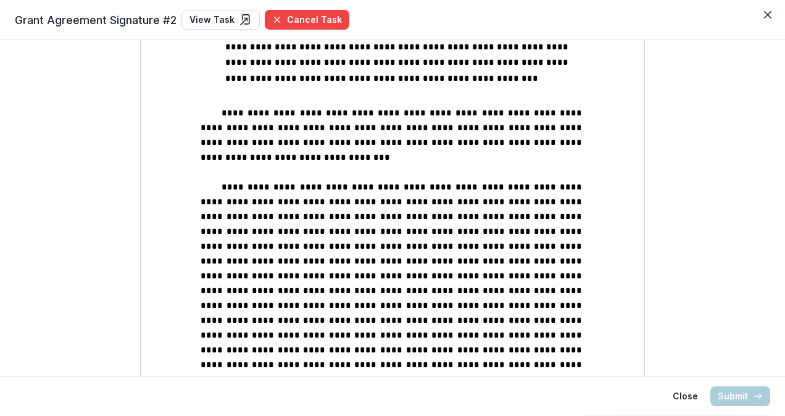
scroll to position [2223, 0]
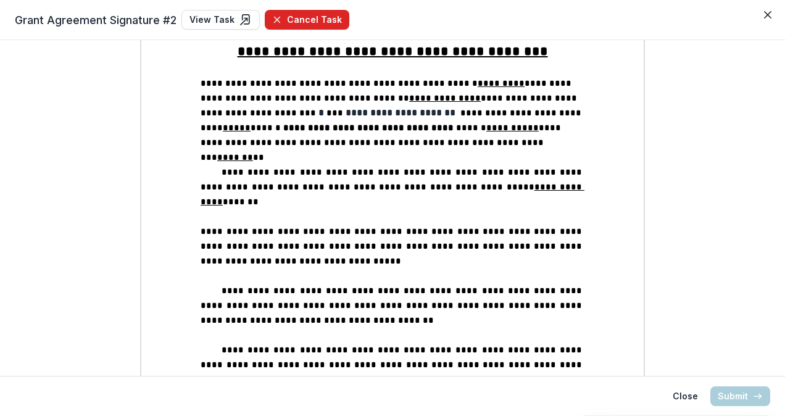
click at [281, 13] on button "Cancel Task" at bounding box center [307, 20] width 85 height 20
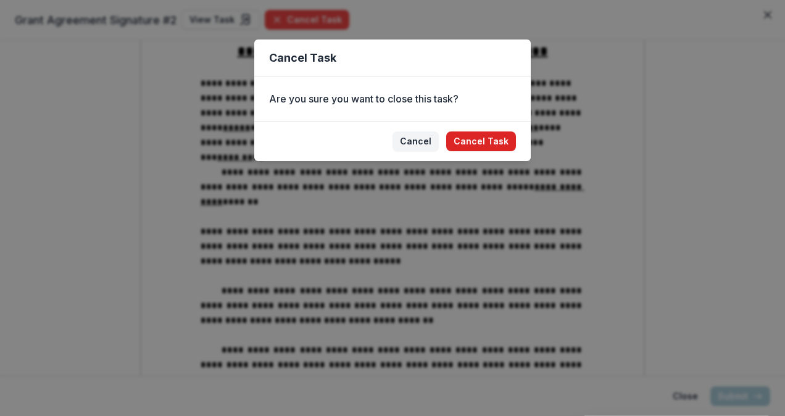
click at [475, 136] on button "Cancel Task" at bounding box center [481, 142] width 70 height 20
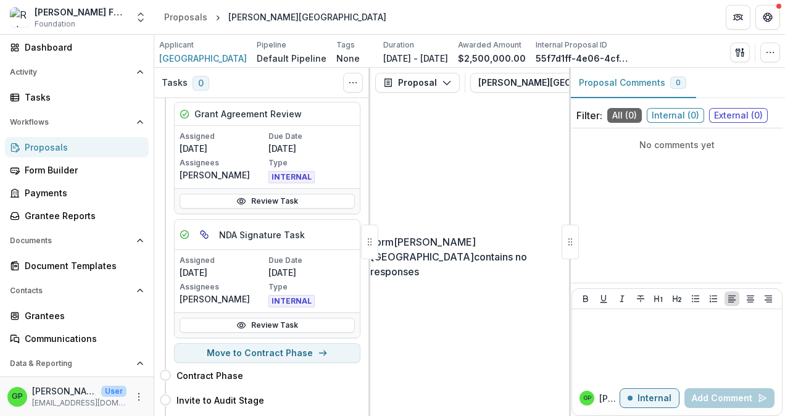
scroll to position [185, 0]
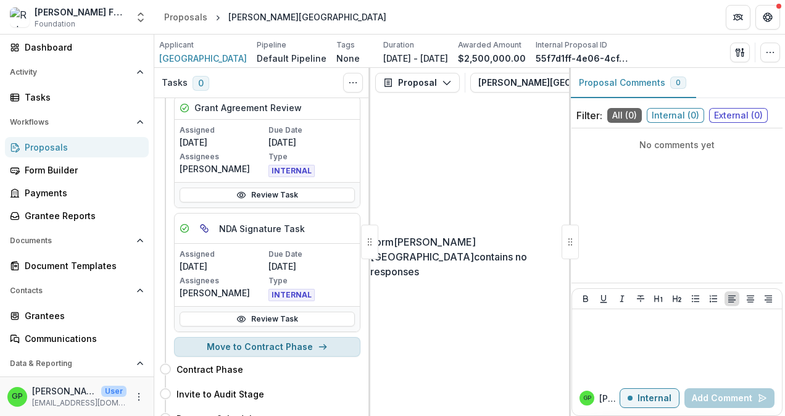
click at [284, 341] on button "Move to Contract Phase" at bounding box center [267, 347] width 186 height 20
select select "**********"
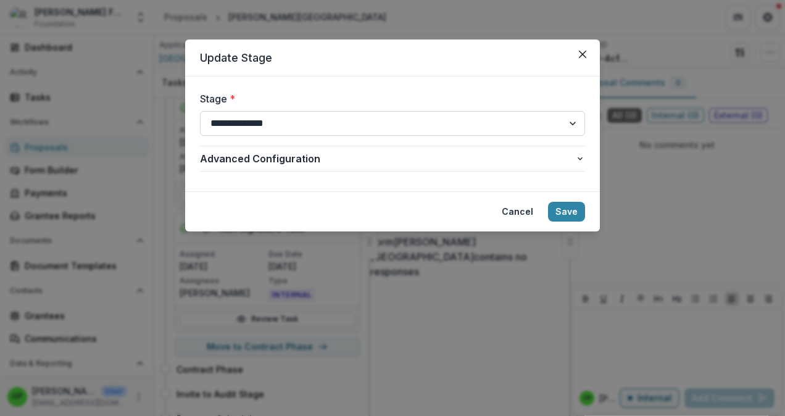
click at [574, 124] on select "**********" at bounding box center [392, 123] width 385 height 25
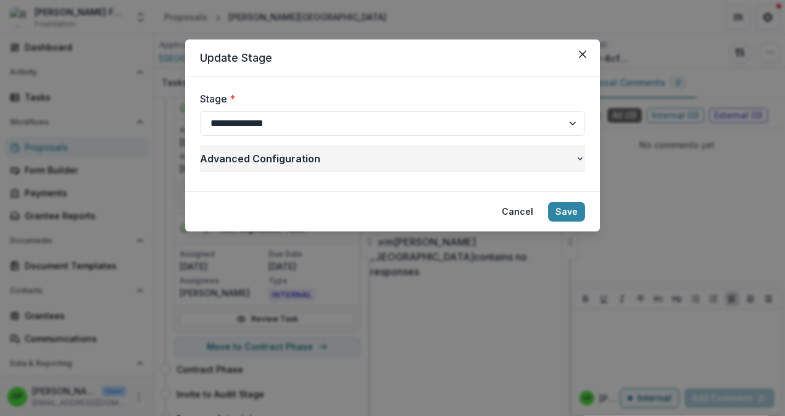
click at [584, 161] on icon "button" at bounding box center [581, 159] width 10 height 10
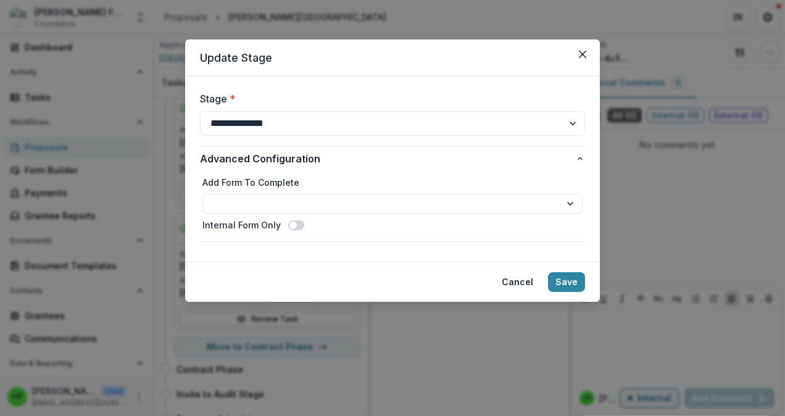
click at [297, 223] on span at bounding box center [296, 225] width 16 height 10
click at [572, 275] on button "Save" at bounding box center [566, 282] width 37 height 20
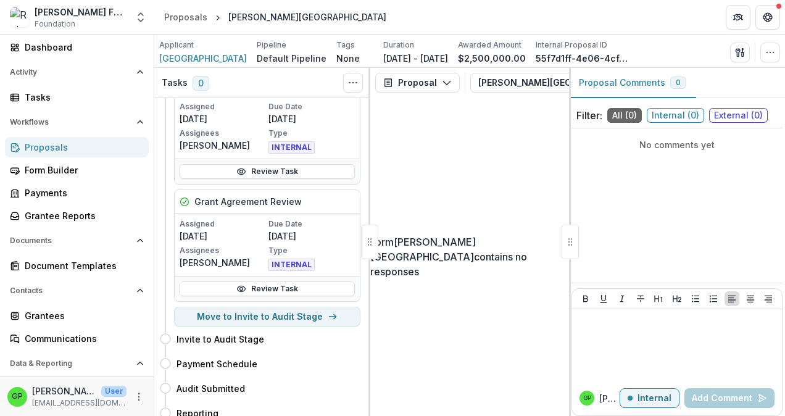
scroll to position [62, 0]
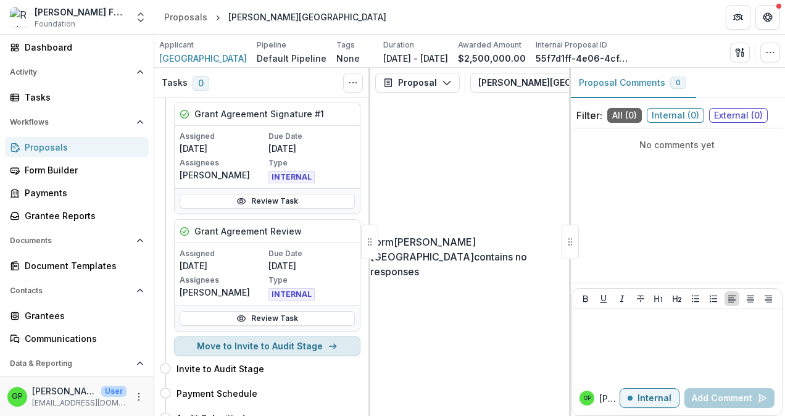
click at [282, 342] on button "Move to Invite to Audit Stage" at bounding box center [267, 347] width 186 height 20
select select "**********"
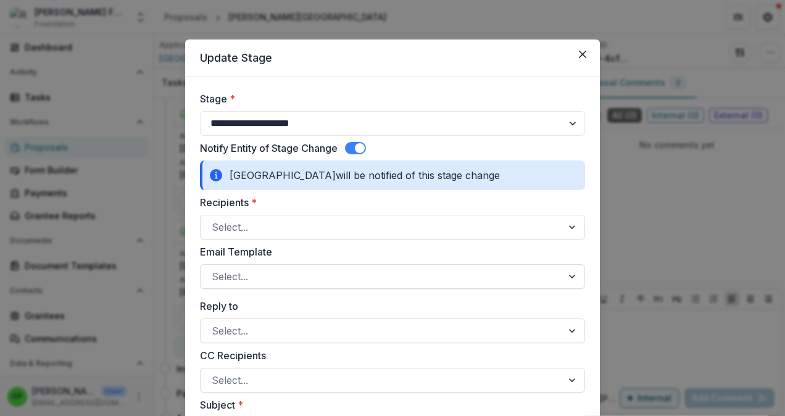
click at [350, 153] on span at bounding box center [355, 148] width 21 height 12
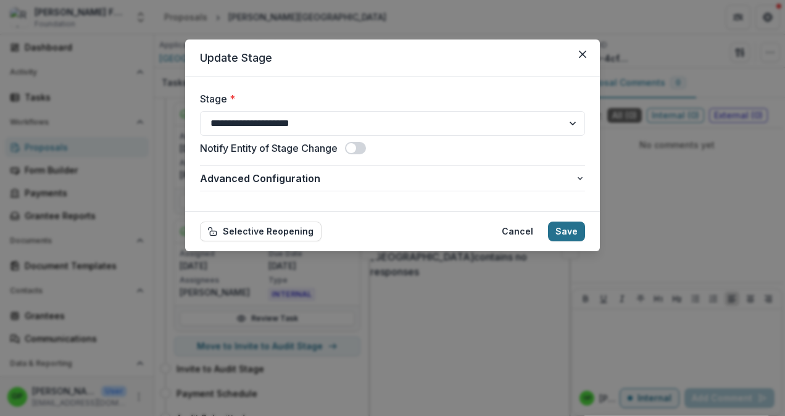
drag, startPoint x: 592, startPoint y: 233, endPoint x: 582, endPoint y: 237, distance: 11.4
click at [582, 237] on footer "Selective Reopening Cancel Save" at bounding box center [392, 231] width 415 height 40
click at [578, 232] on button "Save" at bounding box center [566, 232] width 37 height 20
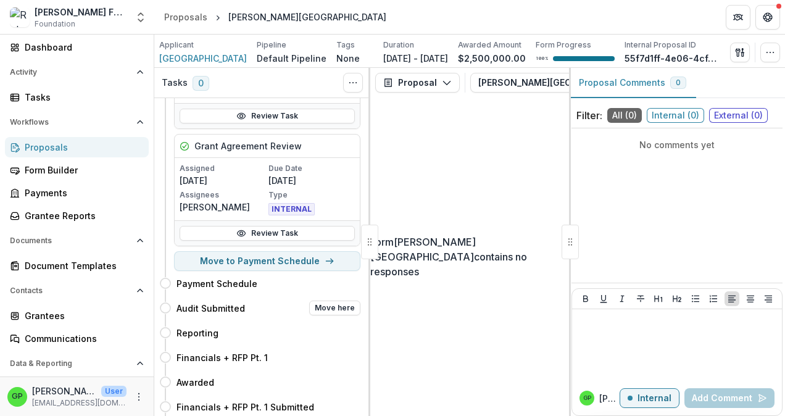
scroll to position [185, 0]
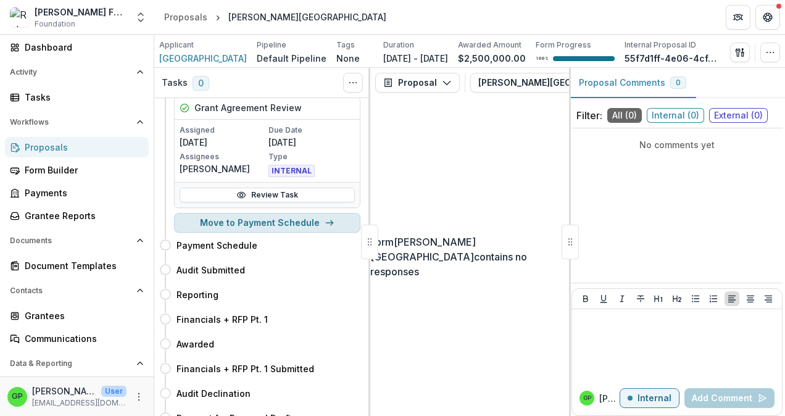
click at [313, 227] on button "Move to Payment Schedule" at bounding box center [267, 223] width 186 height 20
select select "**********"
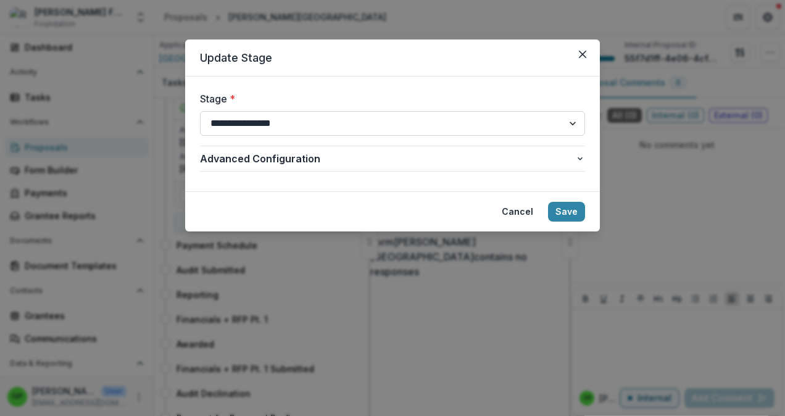
click at [571, 122] on select "**********" at bounding box center [392, 123] width 385 height 25
click at [200, 111] on select "**********" at bounding box center [392, 123] width 385 height 25
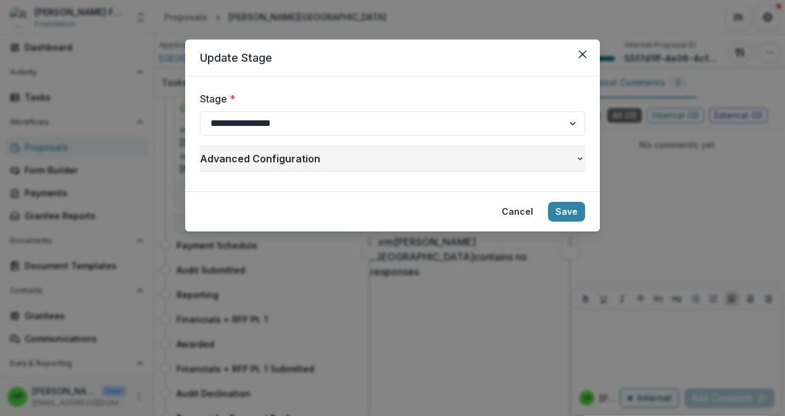
click at [584, 160] on icon "button" at bounding box center [581, 159] width 10 height 10
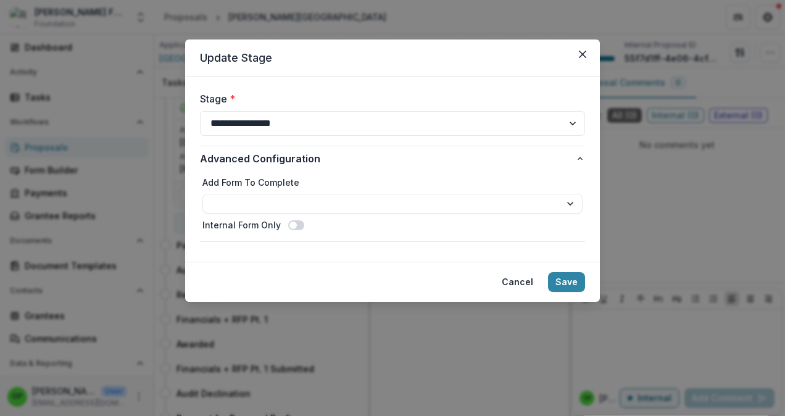
click at [304, 219] on div "Internal Form Only" at bounding box center [393, 225] width 380 height 13
click at [299, 224] on span at bounding box center [296, 225] width 16 height 10
click at [578, 283] on button "Save" at bounding box center [566, 282] width 37 height 20
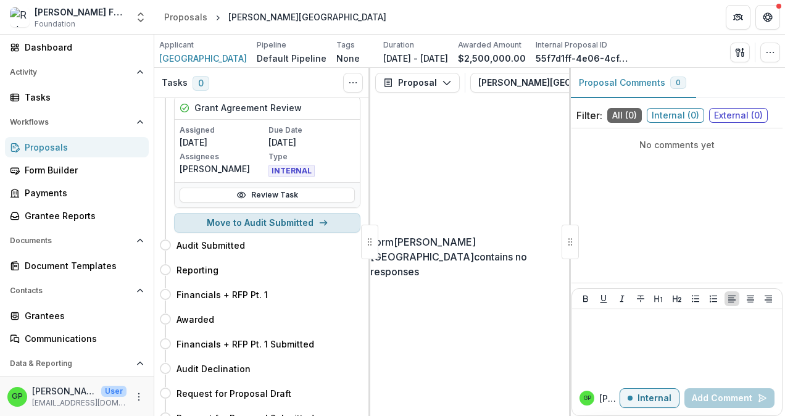
click at [302, 224] on button "Move to Audit Submitted" at bounding box center [267, 223] width 186 height 20
select select "**********"
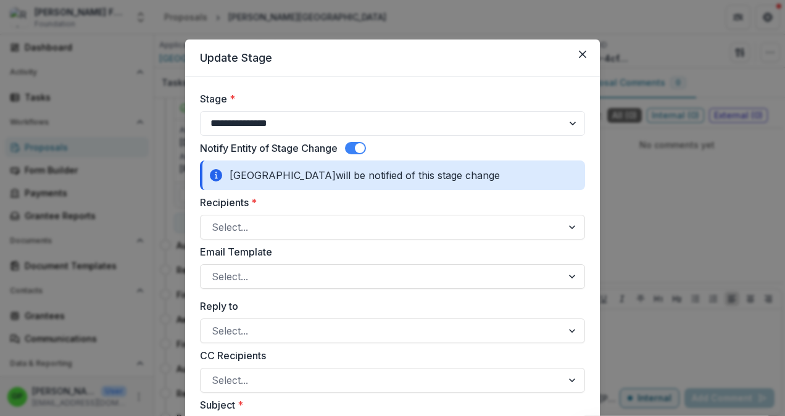
click at [348, 148] on span at bounding box center [355, 148] width 21 height 12
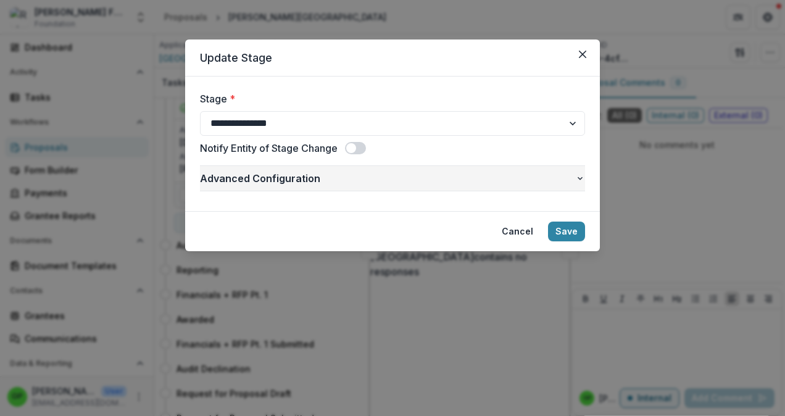
click at [579, 178] on icon "button" at bounding box center [581, 179] width 10 height 10
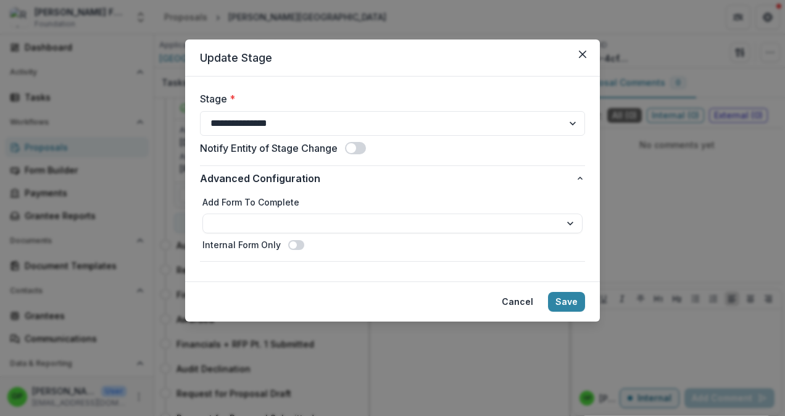
click at [296, 247] on span at bounding box center [296, 245] width 16 height 10
click at [575, 303] on button "Save" at bounding box center [566, 302] width 37 height 20
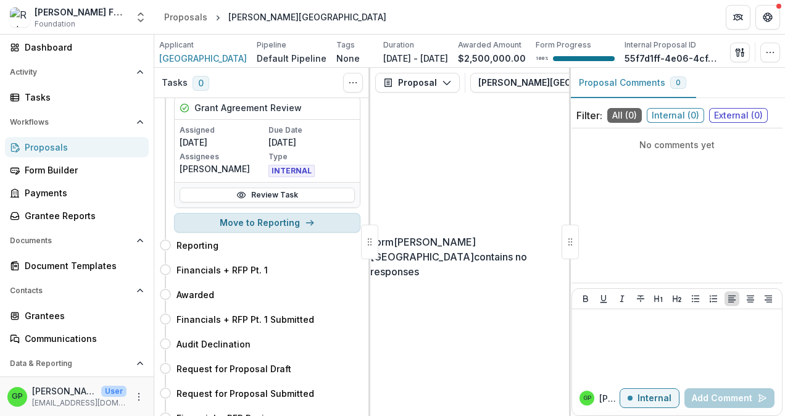
click at [298, 227] on button "Move to Reporting" at bounding box center [267, 223] width 186 height 20
select select "*********"
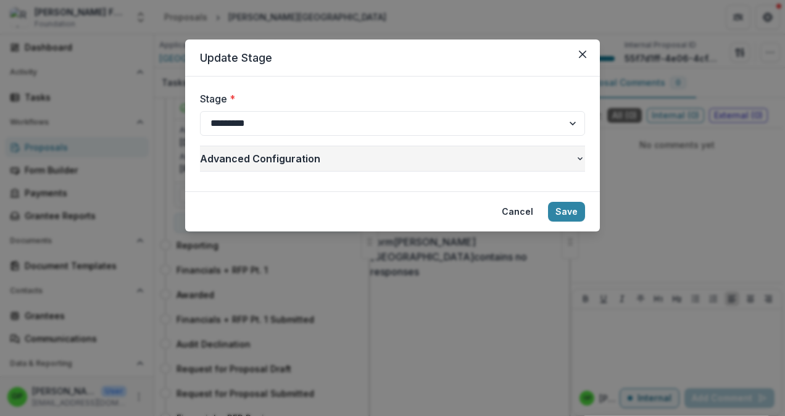
click at [577, 159] on icon "button" at bounding box center [581, 159] width 10 height 10
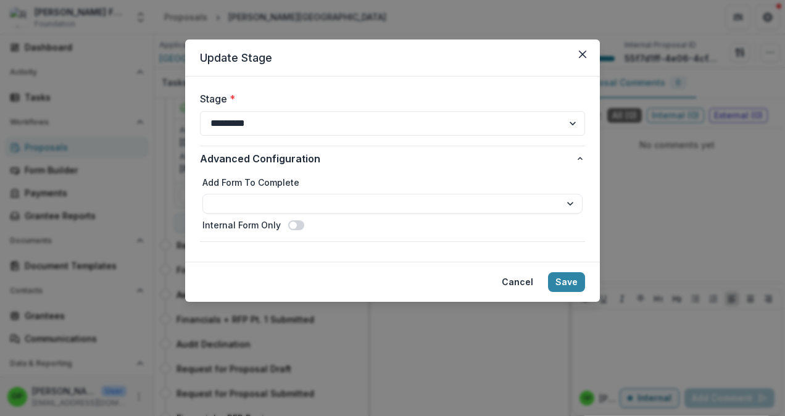
drag, startPoint x: 296, startPoint y: 229, endPoint x: 328, endPoint y: 237, distance: 32.4
click at [306, 229] on div "Internal Form Only" at bounding box center [393, 225] width 380 height 13
click at [290, 226] on span at bounding box center [293, 225] width 7 height 7
click at [560, 277] on button "Save" at bounding box center [566, 282] width 37 height 20
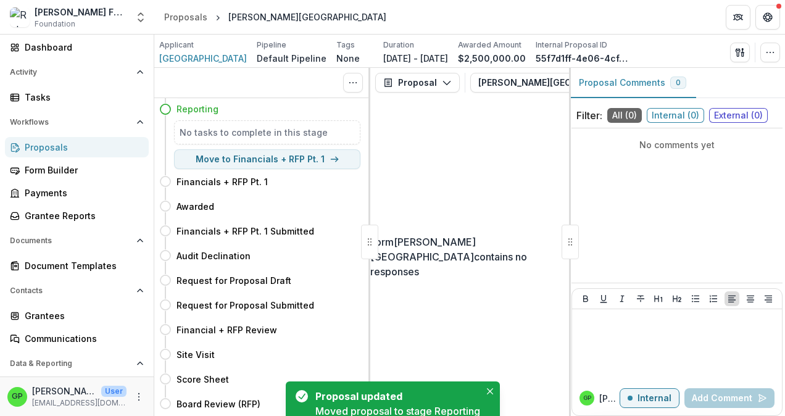
scroll to position [0, 0]
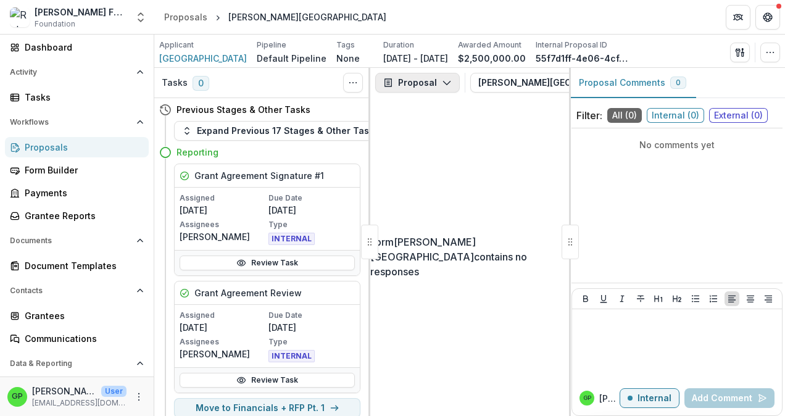
click at [450, 80] on icon "button" at bounding box center [447, 83] width 10 height 10
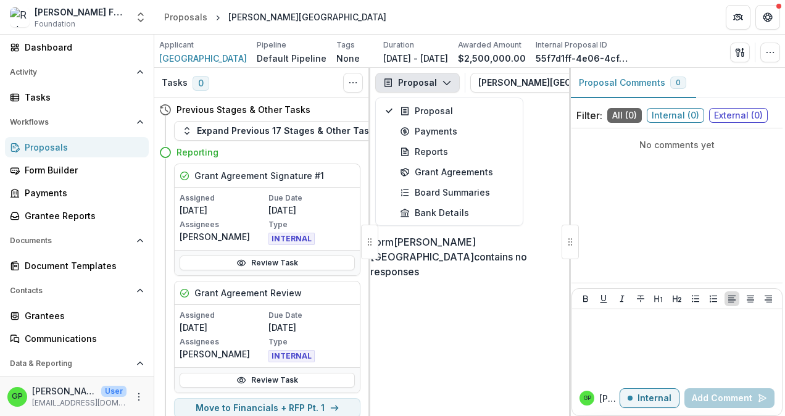
click at [450, 80] on icon "button" at bounding box center [447, 83] width 10 height 10
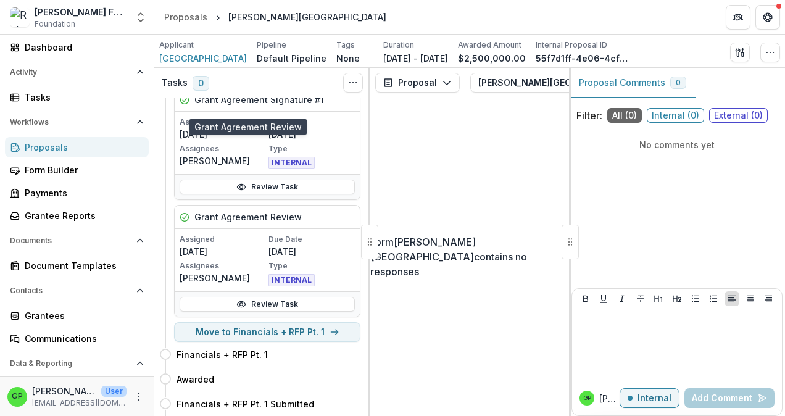
scroll to position [185, 0]
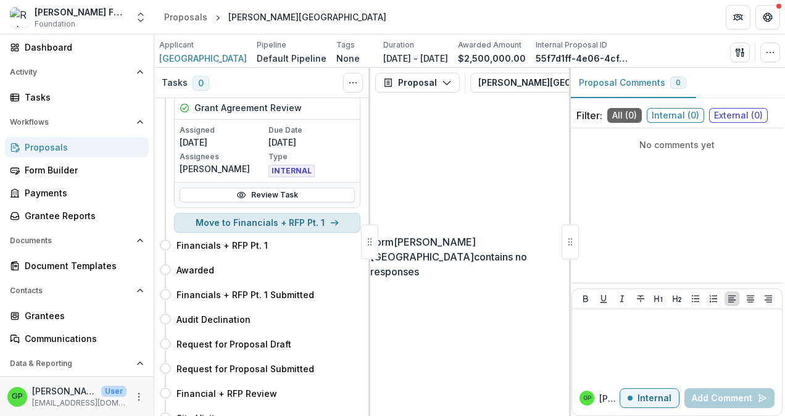
click at [268, 222] on button "Move to Financials + RFP Pt. 1" at bounding box center [267, 223] width 186 height 20
select select "**********"
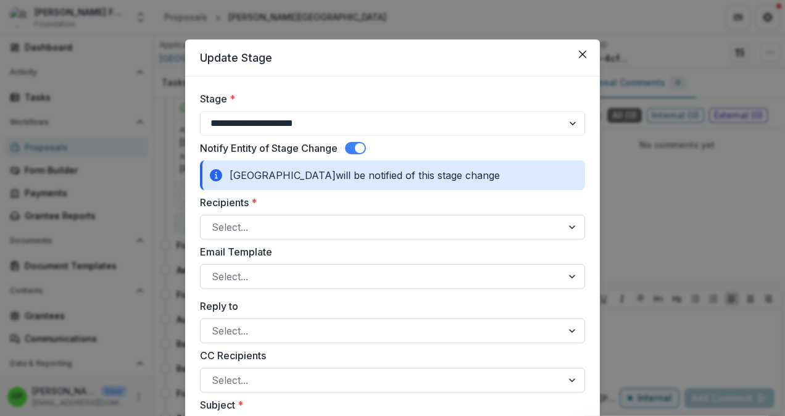
click at [349, 146] on span at bounding box center [355, 148] width 21 height 12
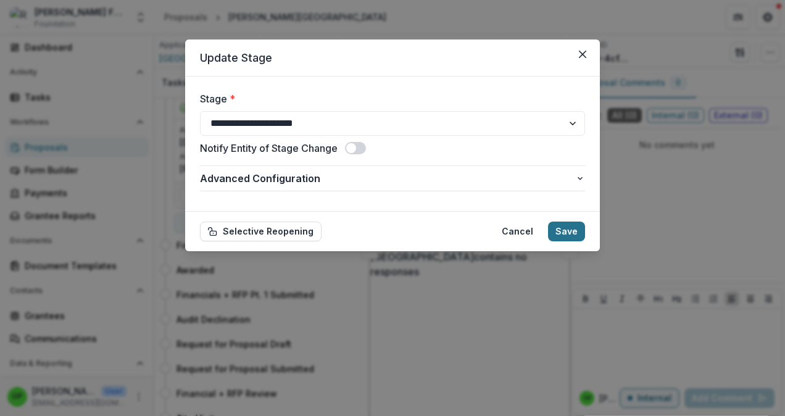
click at [575, 231] on button "Save" at bounding box center [566, 232] width 37 height 20
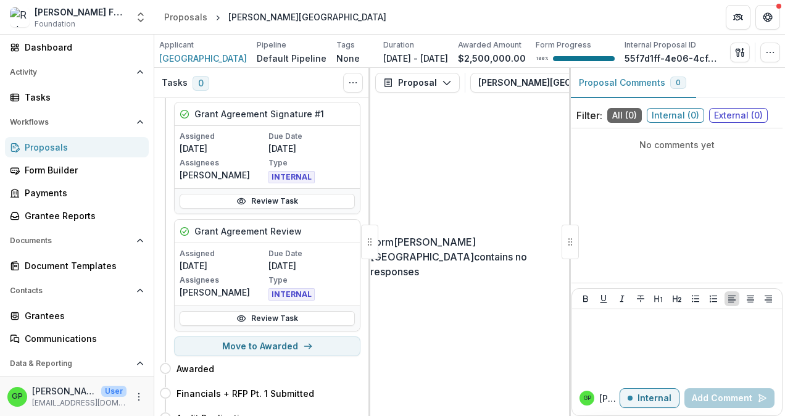
scroll to position [124, 0]
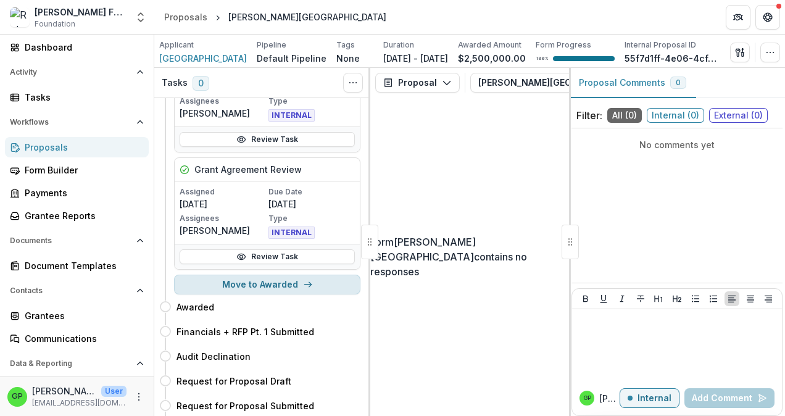
click at [266, 288] on button "Move to Awarded" at bounding box center [267, 285] width 186 height 20
select select "*******"
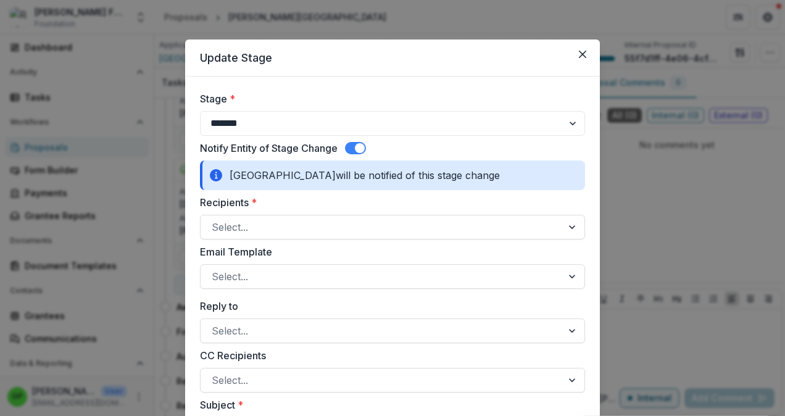
click at [354, 146] on span at bounding box center [355, 148] width 21 height 12
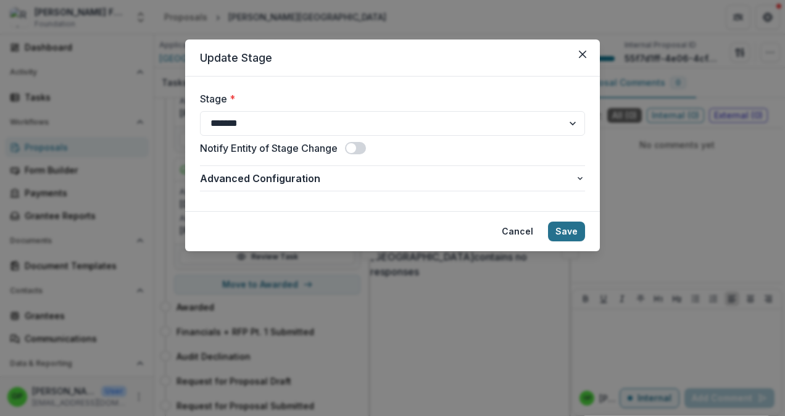
click at [563, 233] on button "Save" at bounding box center [566, 232] width 37 height 20
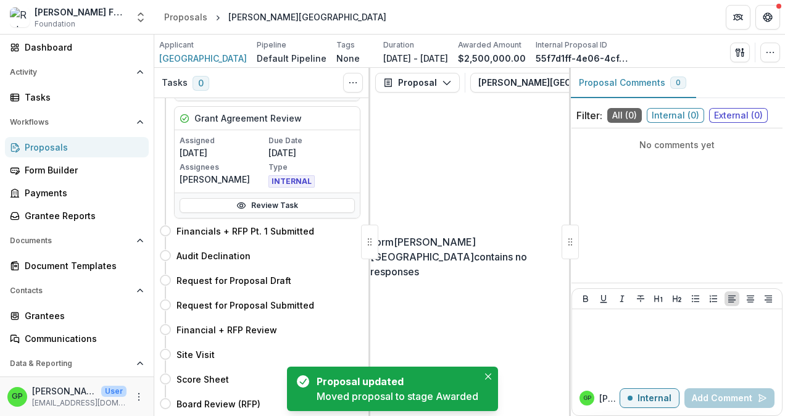
scroll to position [184, 0]
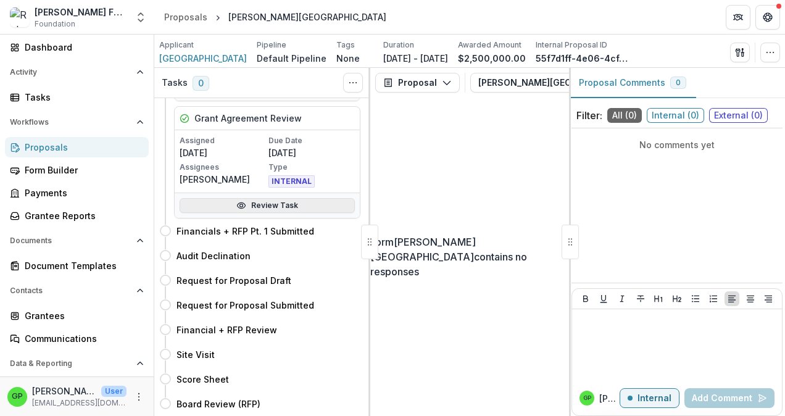
click at [273, 198] on link "Review Task" at bounding box center [267, 205] width 175 height 15
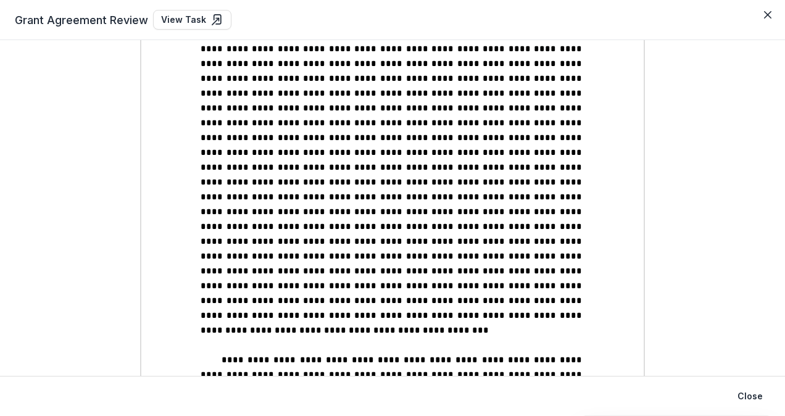
scroll to position [2099, 0]
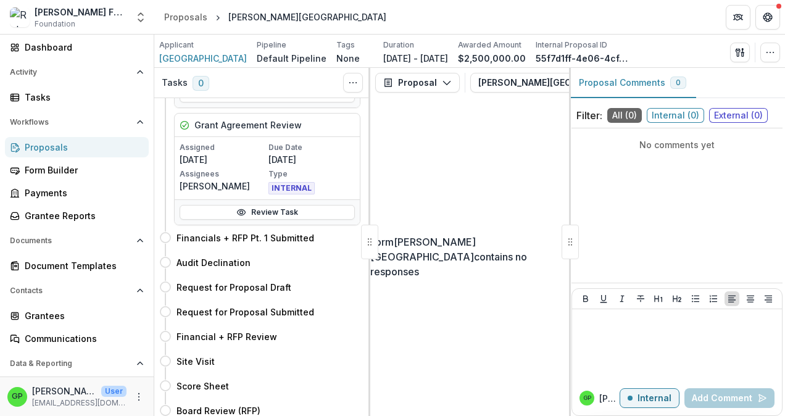
scroll to position [122, 0]
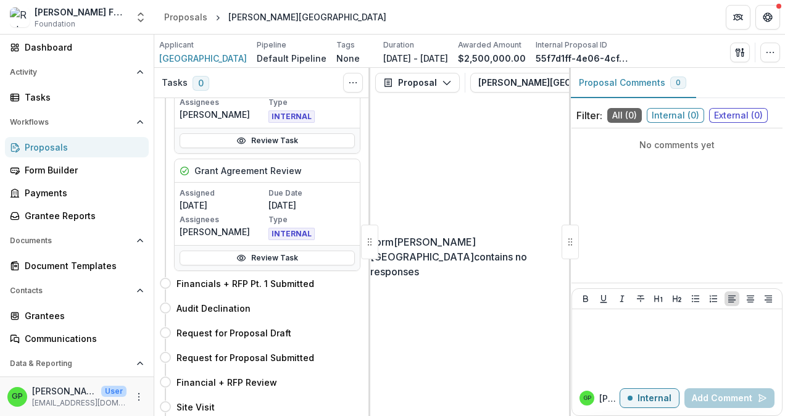
click at [365, 236] on div at bounding box center [369, 242] width 17 height 35
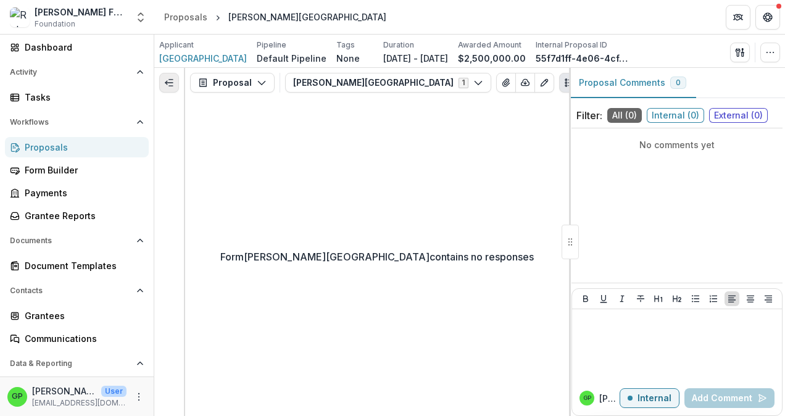
click at [170, 81] on icon "Expand left" at bounding box center [169, 83] width 10 height 10
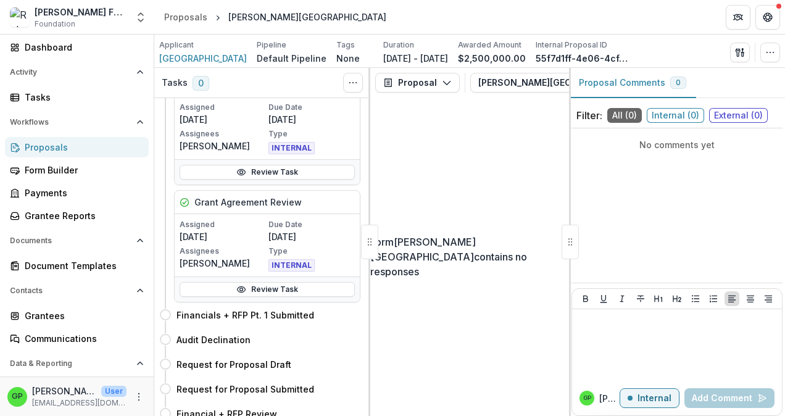
scroll to position [184, 0]
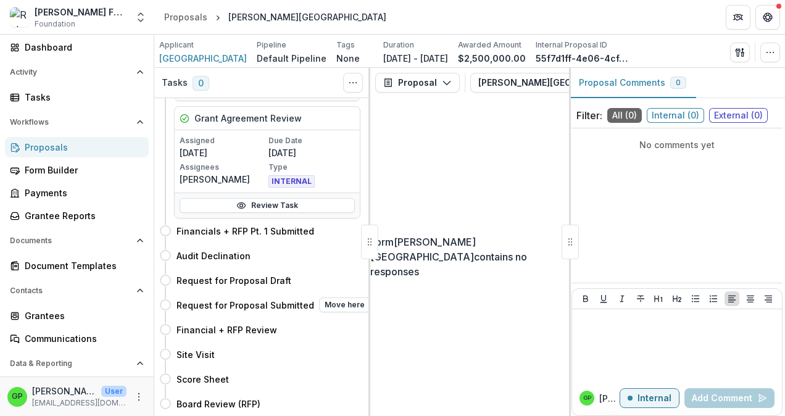
click at [217, 299] on h4 "Request for Proposal Submitted" at bounding box center [246, 305] width 138 height 13
click at [211, 274] on h4 "Request for Proposal Draft" at bounding box center [234, 280] width 115 height 13
click at [333, 273] on button "Move here" at bounding box center [334, 280] width 51 height 15
select select "**********"
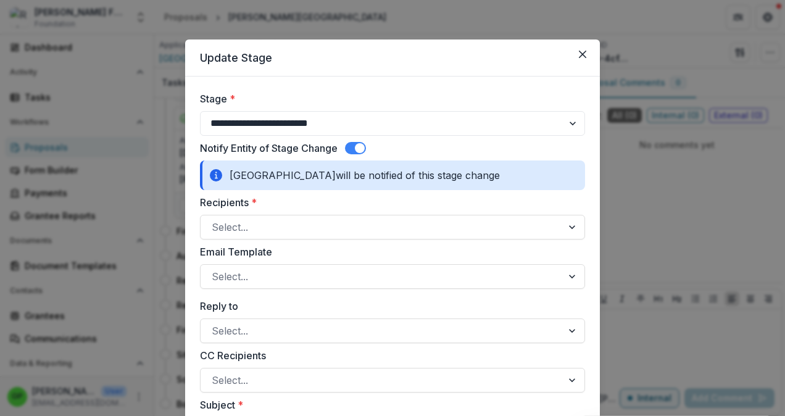
click at [355, 149] on span at bounding box center [360, 148] width 10 height 10
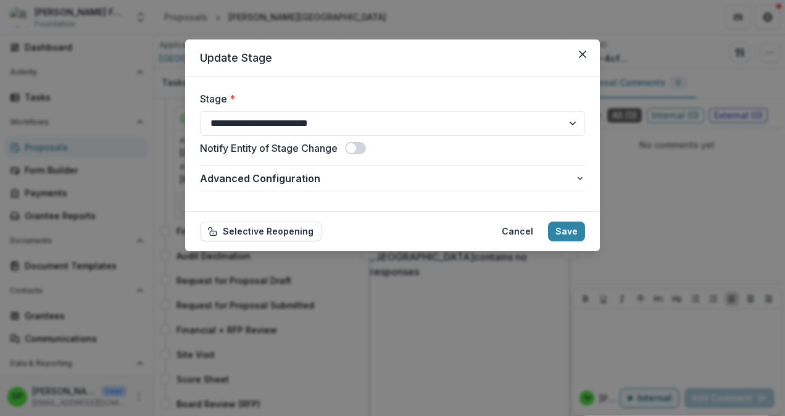
click at [359, 150] on span at bounding box center [355, 148] width 21 height 12
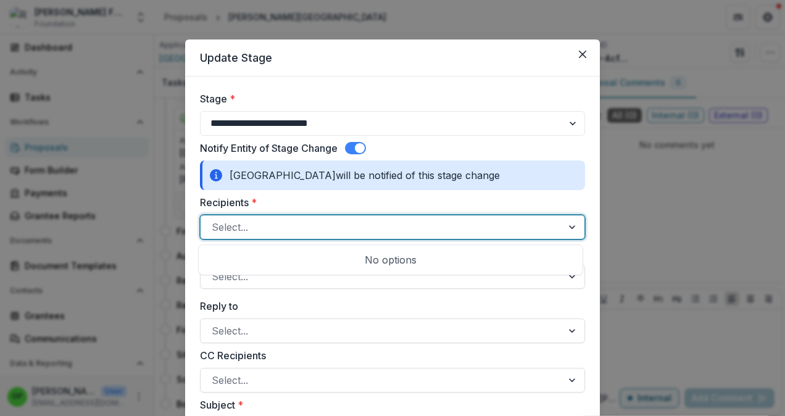
click at [566, 225] on div at bounding box center [574, 227] width 22 height 23
type input "********"
click at [565, 224] on div at bounding box center [574, 227] width 22 height 23
click at [570, 222] on div at bounding box center [574, 227] width 22 height 23
type input "**********"
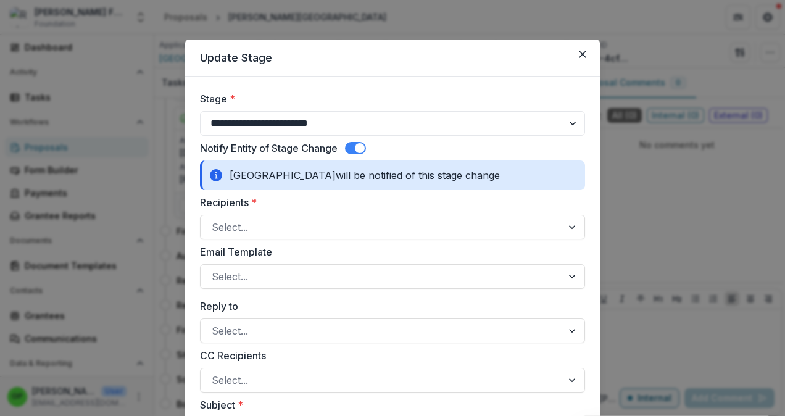
click at [264, 211] on div "Recipients * Select..." at bounding box center [392, 217] width 385 height 44
click at [350, 148] on span at bounding box center [355, 148] width 21 height 12
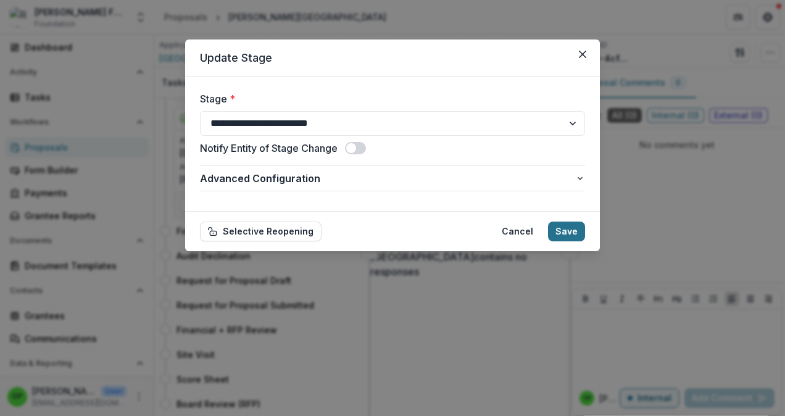
click at [566, 230] on button "Save" at bounding box center [566, 232] width 37 height 20
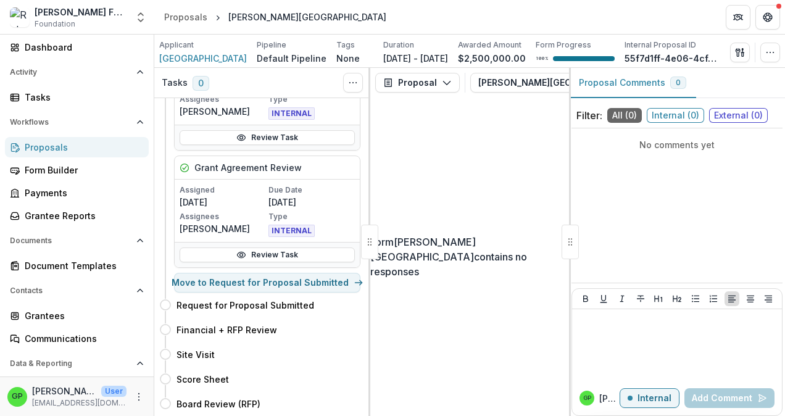
scroll to position [140, 0]
click at [249, 273] on button "Move to Request for Proposal Submitted" at bounding box center [267, 283] width 186 height 20
select select "**********"
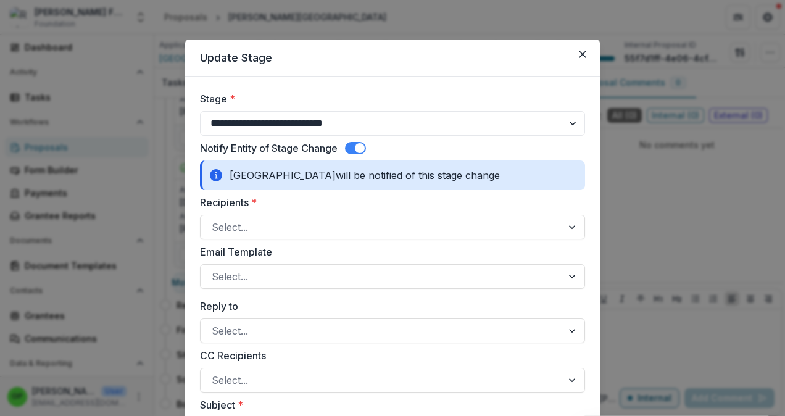
click at [347, 146] on span at bounding box center [355, 148] width 21 height 12
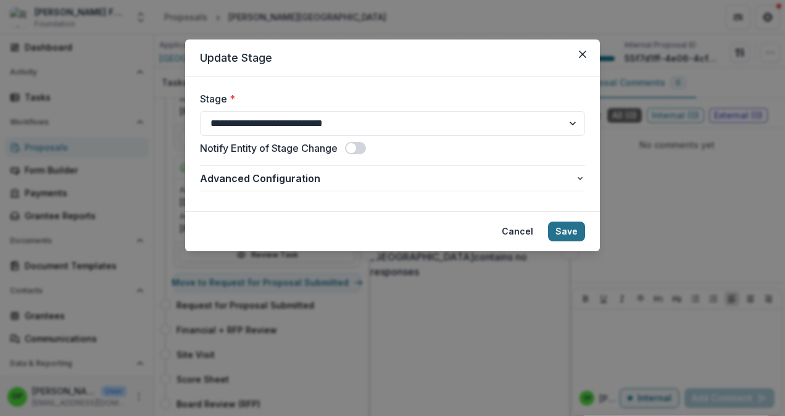
click at [562, 227] on button "Save" at bounding box center [566, 232] width 37 height 20
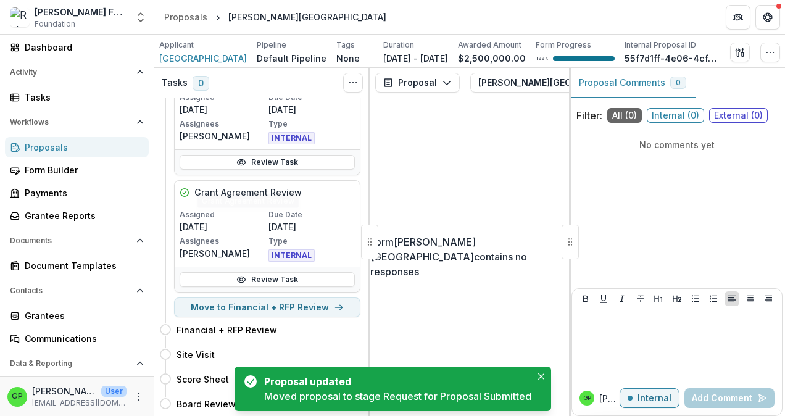
scroll to position [115, 0]
click at [259, 299] on button "Move to Financial + RFP Review" at bounding box center [267, 308] width 186 height 20
select select "**********"
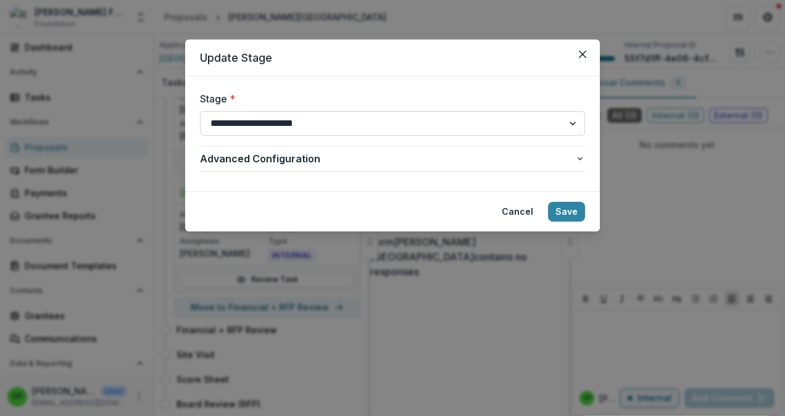
click at [571, 119] on select "**********" at bounding box center [392, 123] width 385 height 25
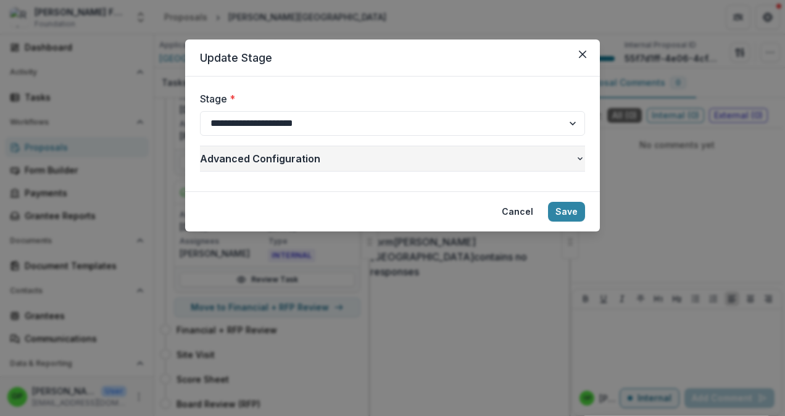
click at [577, 159] on icon "button" at bounding box center [581, 159] width 10 height 10
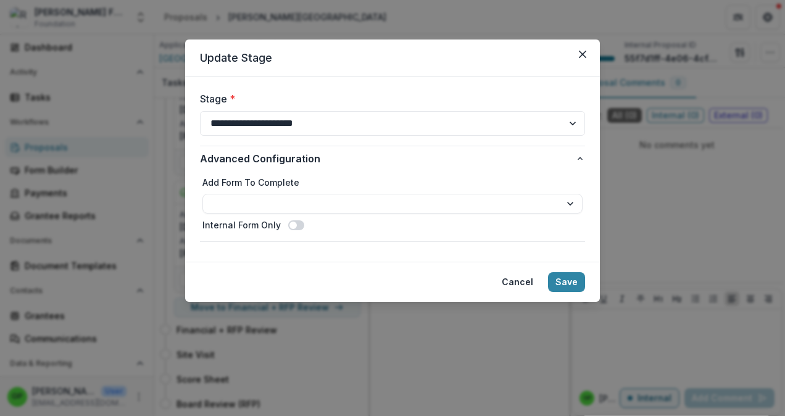
click at [295, 222] on span at bounding box center [296, 225] width 16 height 10
click at [552, 282] on button "Save" at bounding box center [566, 282] width 37 height 20
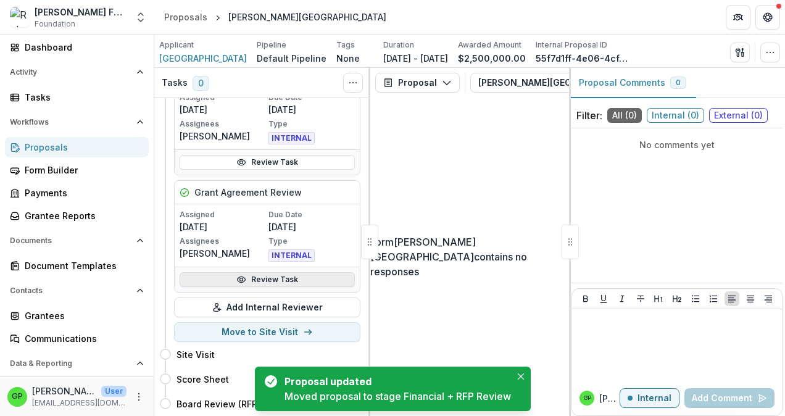
scroll to position [110, 0]
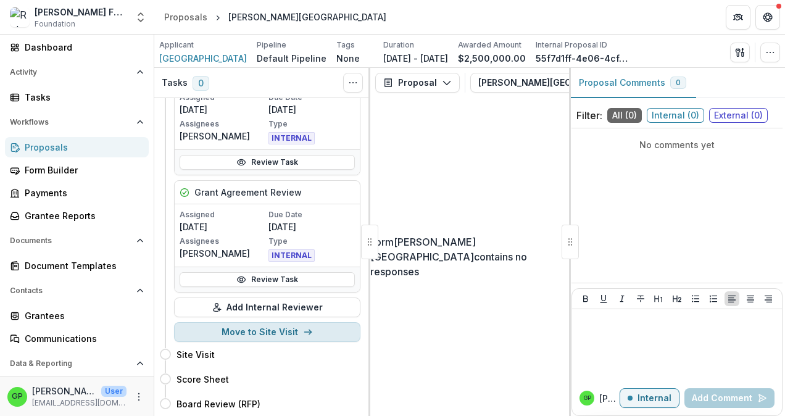
click at [248, 325] on button "Move to Site Visit" at bounding box center [267, 332] width 186 height 20
select select "**********"
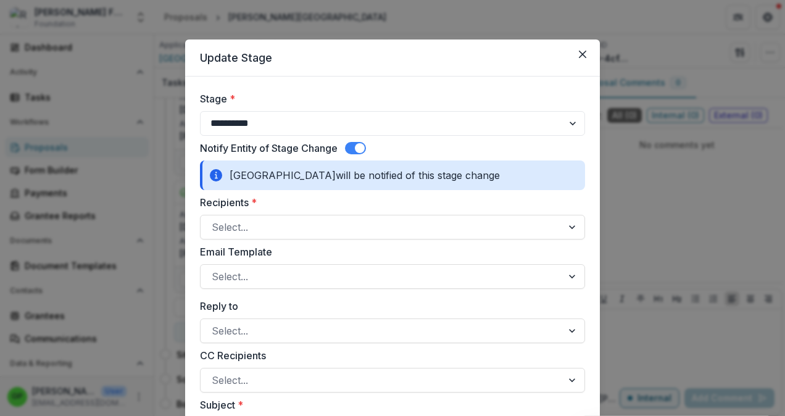
click at [351, 146] on span at bounding box center [355, 148] width 21 height 12
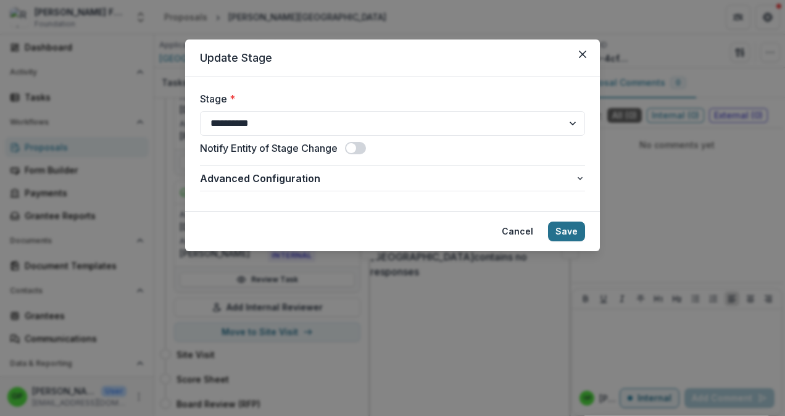
click at [568, 233] on button "Save" at bounding box center [566, 232] width 37 height 20
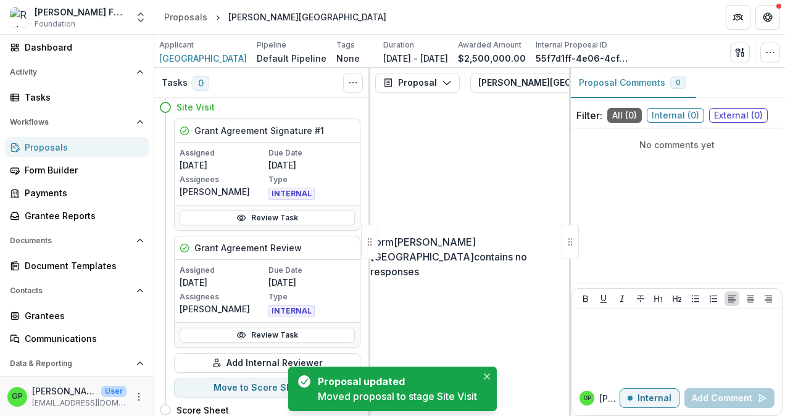
scroll to position [85, 0]
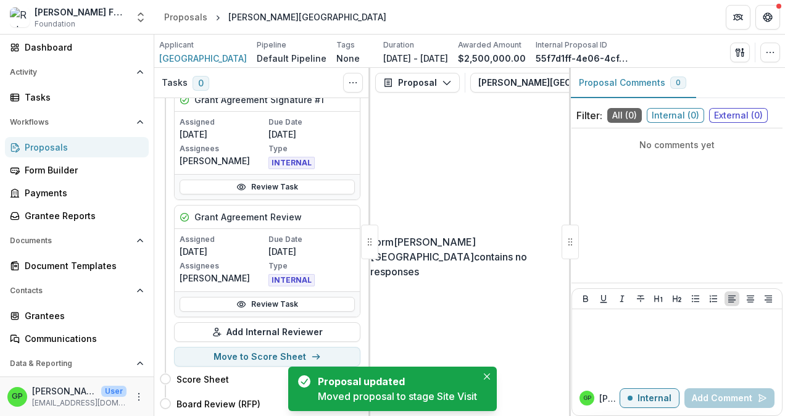
click at [206, 373] on h4 "Score Sheet" at bounding box center [203, 379] width 52 height 13
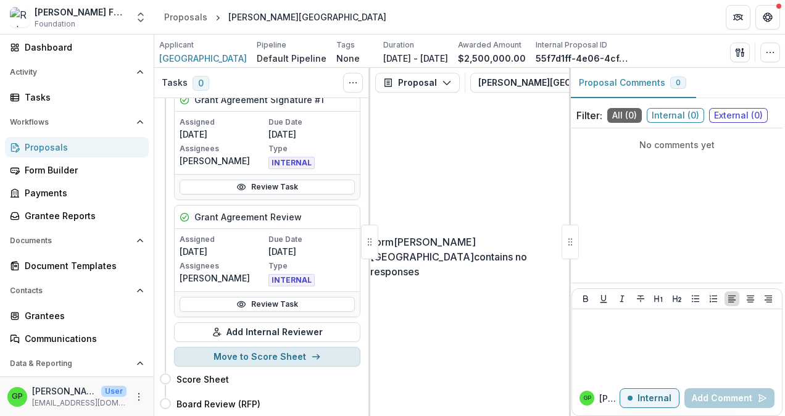
click at [290, 351] on button "Move to Score Sheet" at bounding box center [267, 357] width 186 height 20
select select "**********"
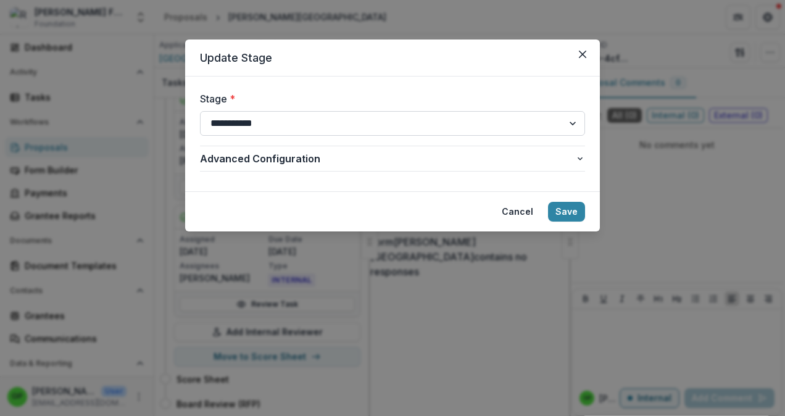
click at [571, 124] on select "**********" at bounding box center [392, 123] width 385 height 25
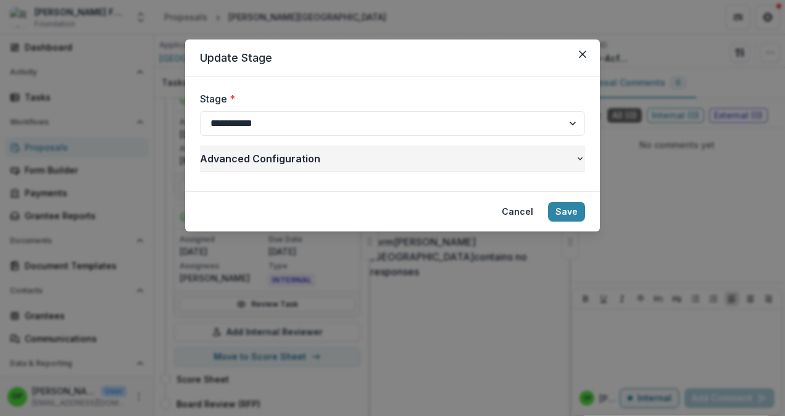
click at [577, 158] on icon "button" at bounding box center [581, 159] width 10 height 10
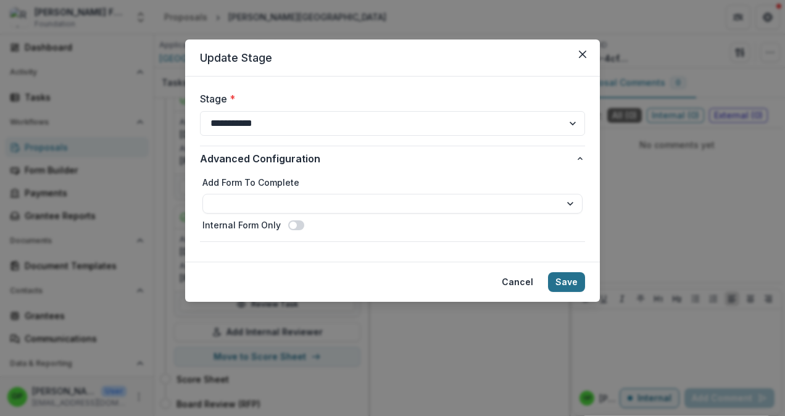
click at [561, 283] on button "Save" at bounding box center [566, 282] width 37 height 20
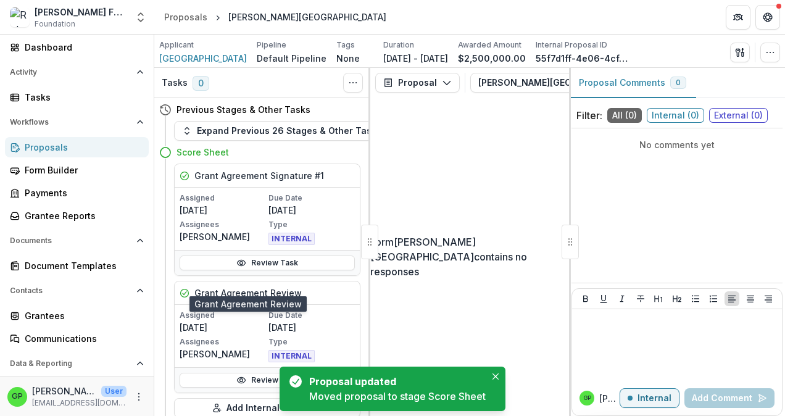
scroll to position [61, 0]
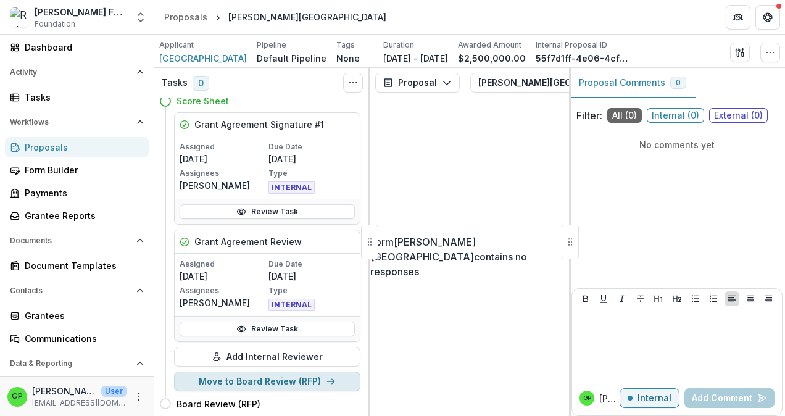
click at [276, 377] on button "Move to Board Review (RFP)" at bounding box center [267, 382] width 186 height 20
select select "**********"
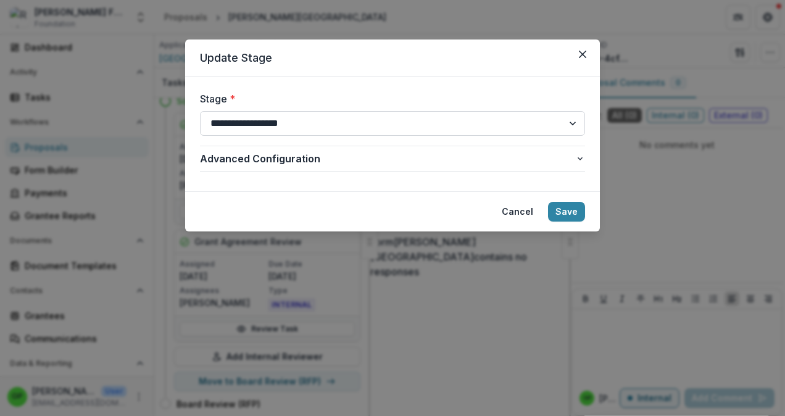
click at [569, 124] on select "**********" at bounding box center [392, 123] width 385 height 25
click at [561, 209] on button "Save" at bounding box center [566, 212] width 37 height 20
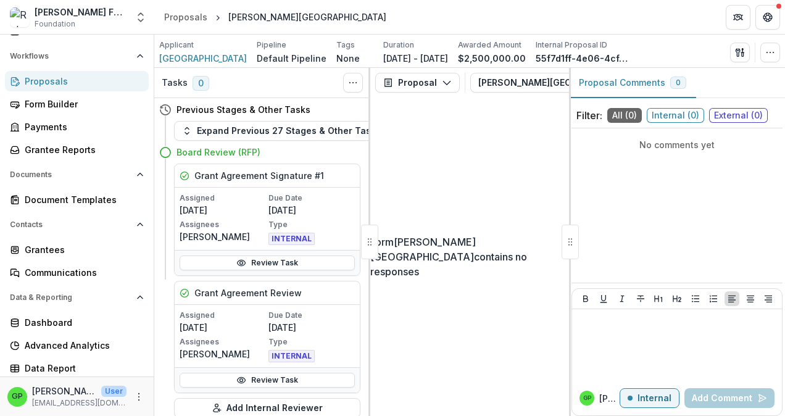
scroll to position [130, 0]
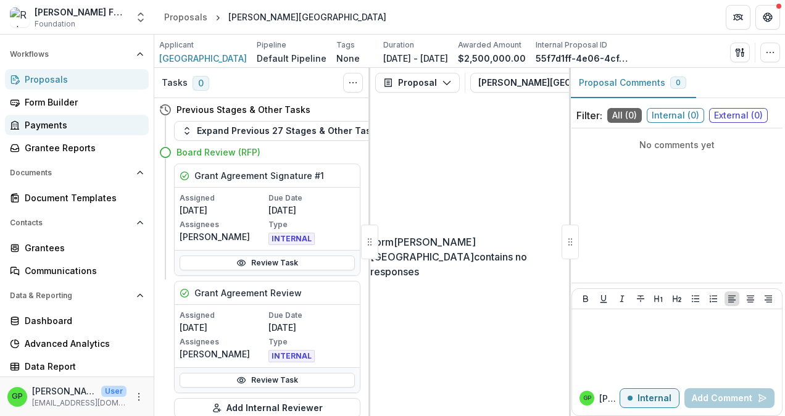
click at [48, 120] on div "Payments" at bounding box center [82, 125] width 114 height 13
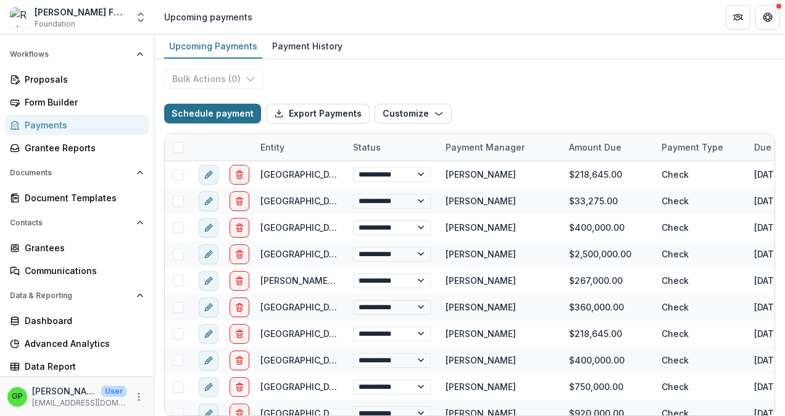
click at [199, 115] on button "Schedule payment" at bounding box center [212, 114] width 97 height 20
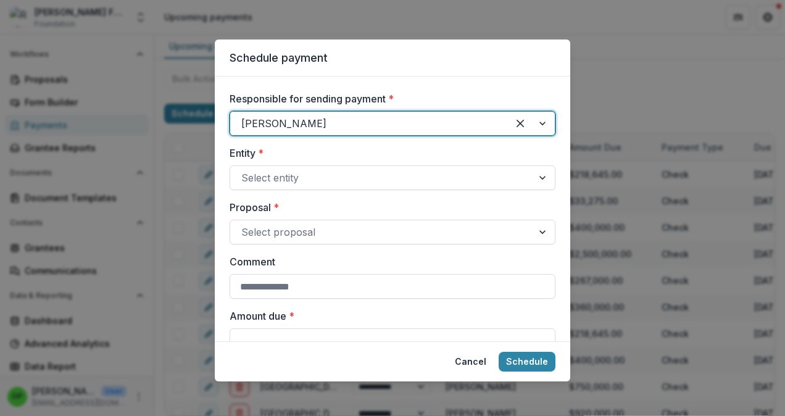
click at [538, 122] on div at bounding box center [531, 123] width 47 height 23
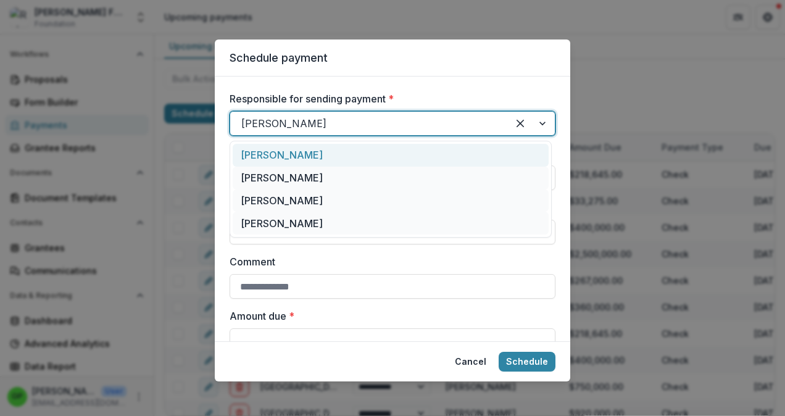
click at [539, 122] on div at bounding box center [531, 123] width 47 height 23
click at [539, 121] on div at bounding box center [531, 123] width 47 height 23
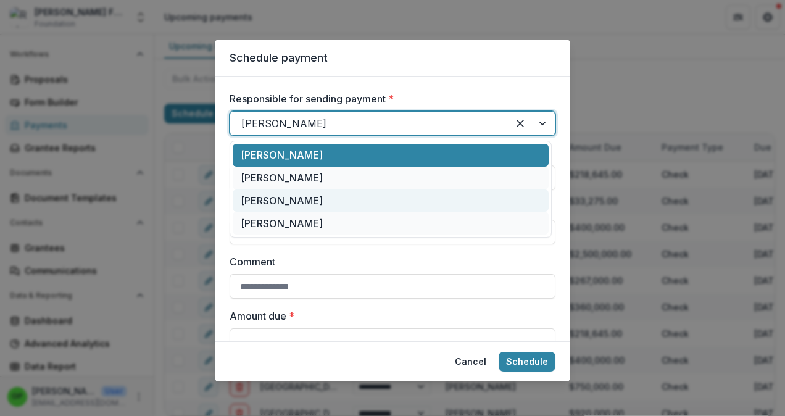
click at [272, 200] on div "[PERSON_NAME]" at bounding box center [391, 201] width 316 height 23
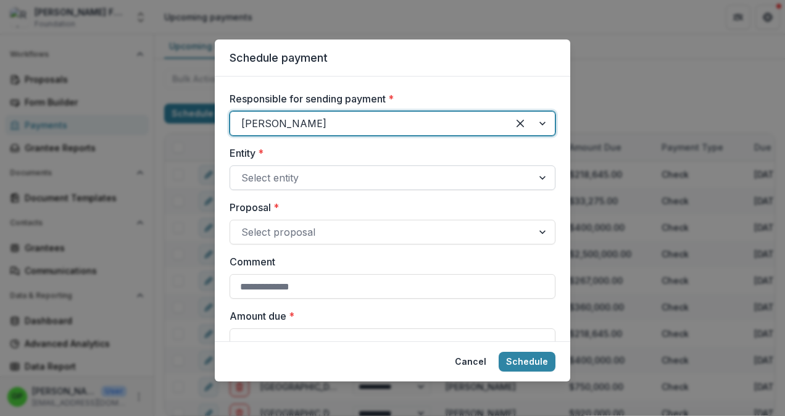
click at [538, 178] on div at bounding box center [544, 177] width 22 height 23
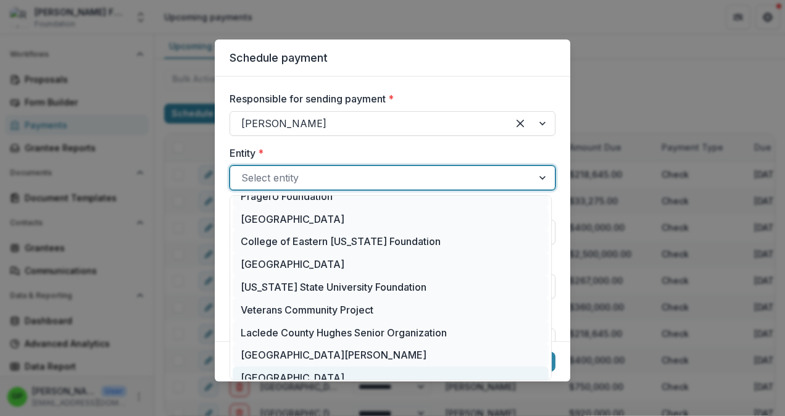
scroll to position [1002, 0]
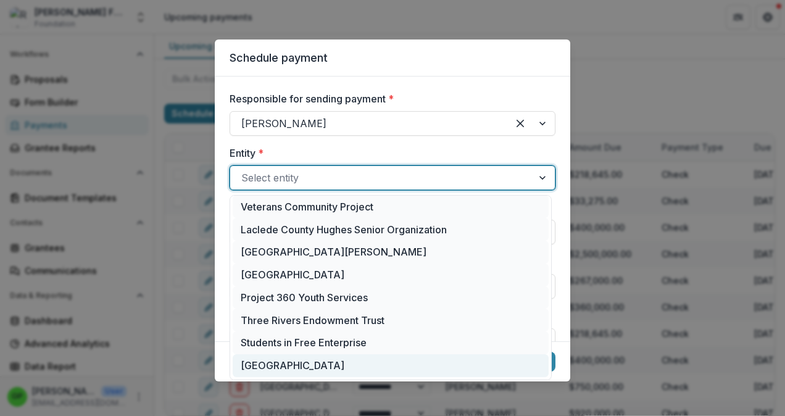
click at [306, 371] on div "[GEOGRAPHIC_DATA]" at bounding box center [391, 365] width 316 height 23
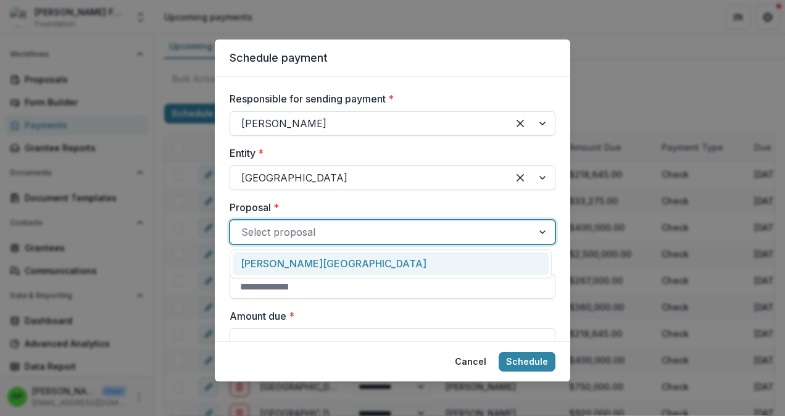
click at [538, 229] on div at bounding box center [544, 231] width 22 height 23
click at [432, 272] on div "[PERSON_NAME][GEOGRAPHIC_DATA]" at bounding box center [391, 264] width 316 height 23
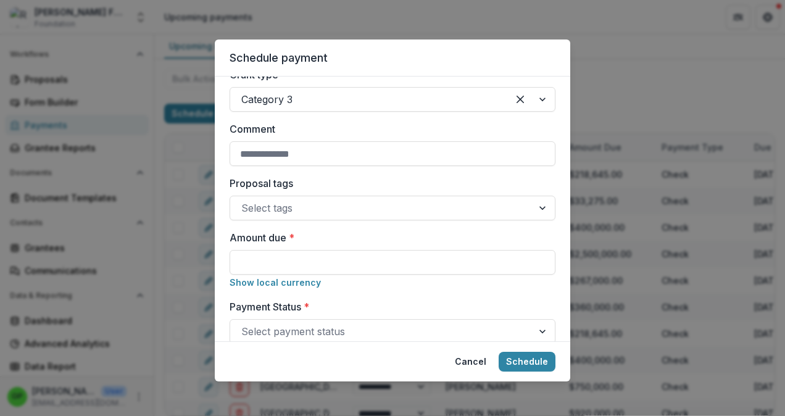
scroll to position [185, 0]
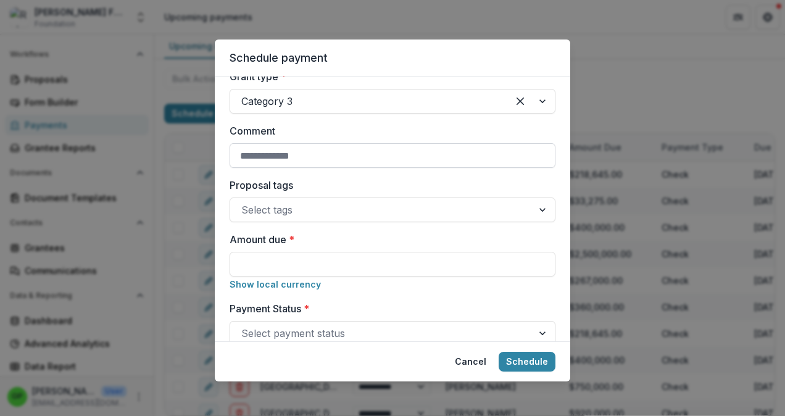
click at [287, 149] on input "Comment" at bounding box center [393, 155] width 326 height 25
type input "**********"
click at [307, 269] on input "Amount due *" at bounding box center [393, 264] width 326 height 25
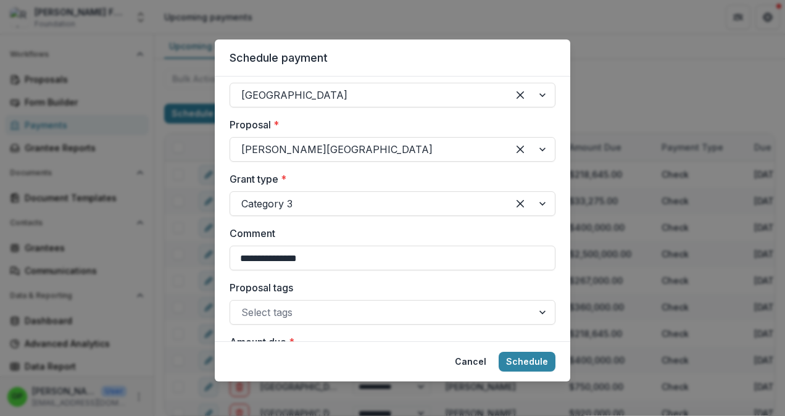
scroll to position [0, 0]
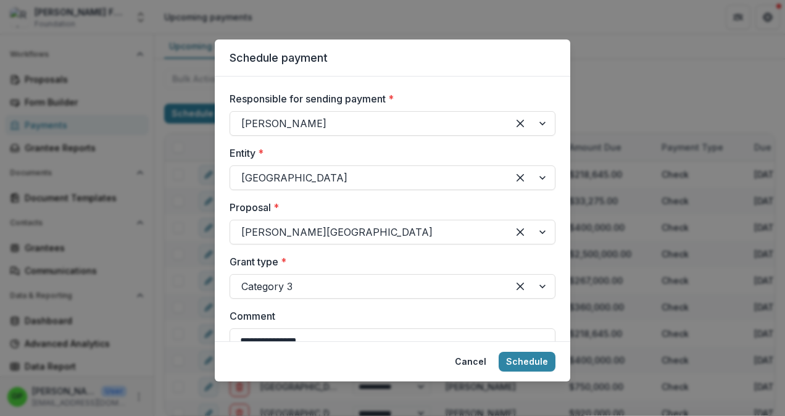
drag, startPoint x: 395, startPoint y: 46, endPoint x: 348, endPoint y: 71, distance: 53.0
click at [348, 71] on header "Schedule payment" at bounding box center [393, 58] width 356 height 37
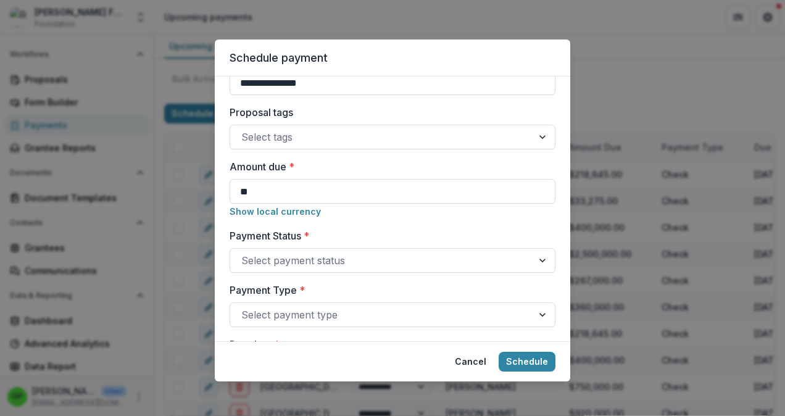
scroll to position [185, 0]
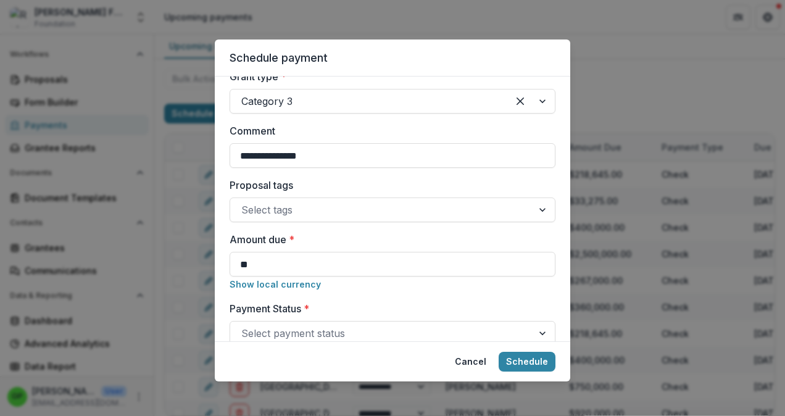
drag, startPoint x: 281, startPoint y: 266, endPoint x: 195, endPoint y: 269, distance: 86.5
click at [195, 269] on div "**********" at bounding box center [392, 208] width 785 height 416
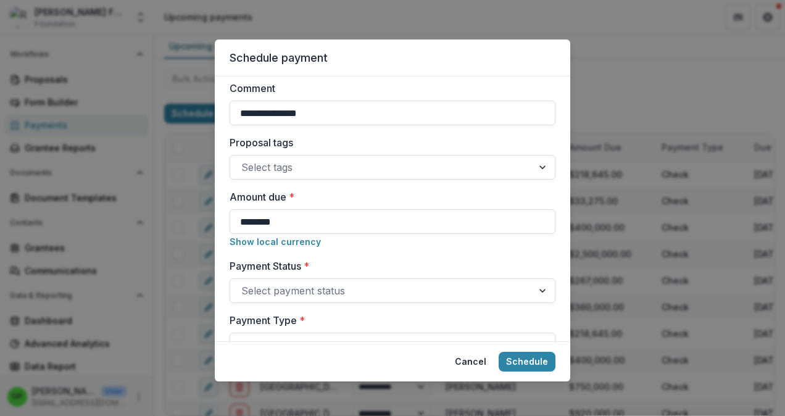
scroll to position [247, 0]
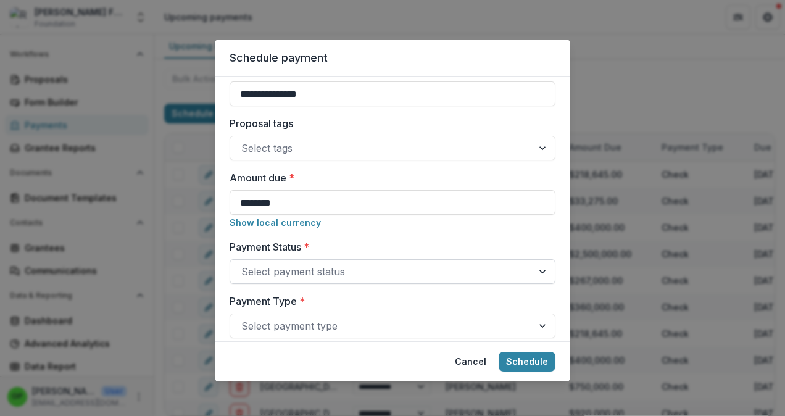
type input "********"
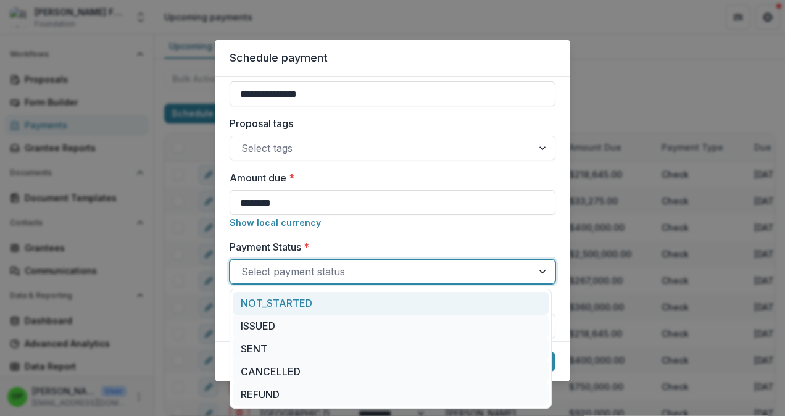
click at [538, 270] on div at bounding box center [544, 271] width 22 height 23
click at [261, 295] on div "NOT_STARTED" at bounding box center [391, 303] width 316 height 23
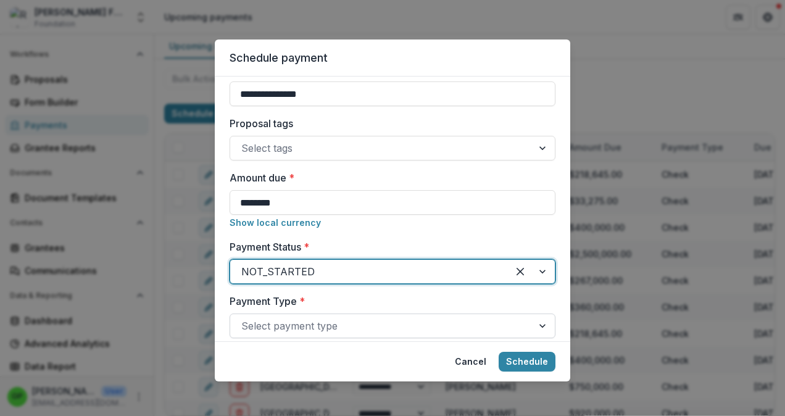
click at [542, 324] on div at bounding box center [544, 325] width 22 height 23
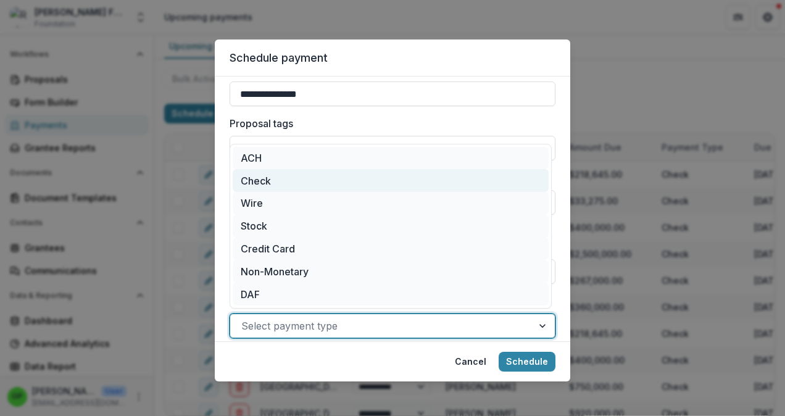
click at [262, 172] on div "Check" at bounding box center [391, 180] width 316 height 23
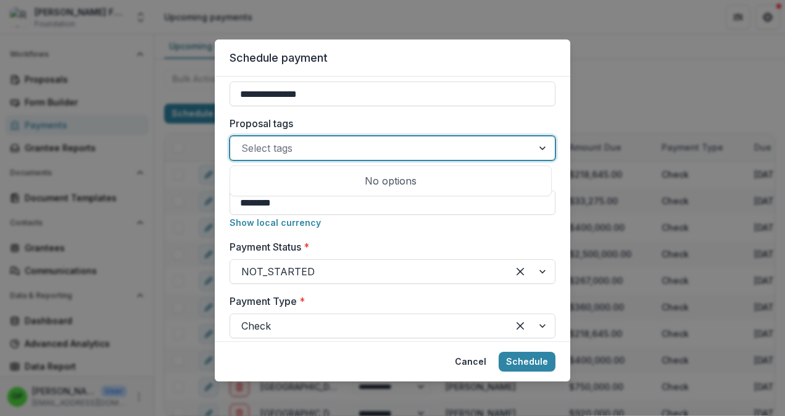
click at [533, 148] on div at bounding box center [544, 147] width 22 height 23
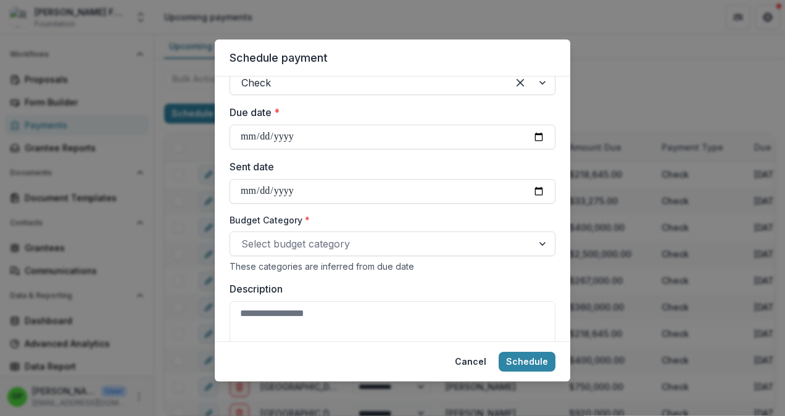
scroll to position [494, 0]
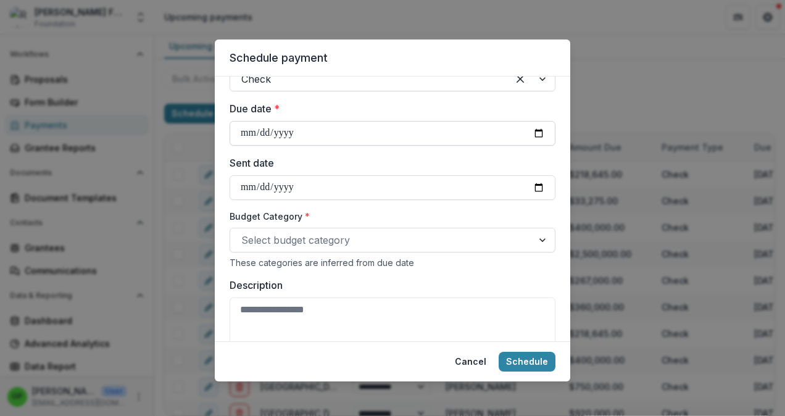
click at [537, 134] on input "Due date *" at bounding box center [393, 133] width 326 height 25
type input "**********"
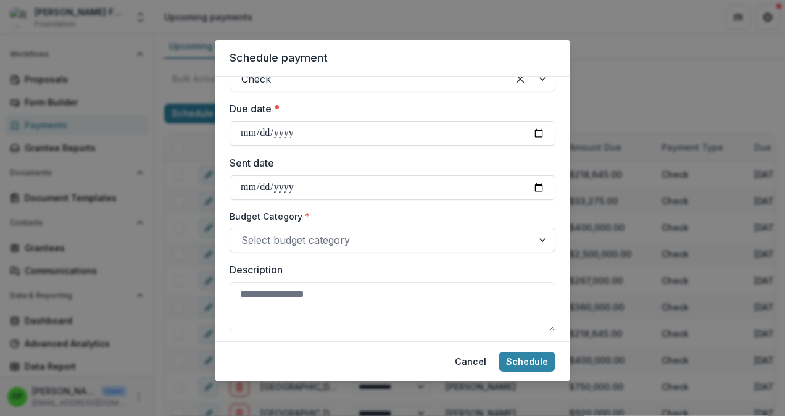
click at [538, 239] on div at bounding box center [544, 239] width 22 height 23
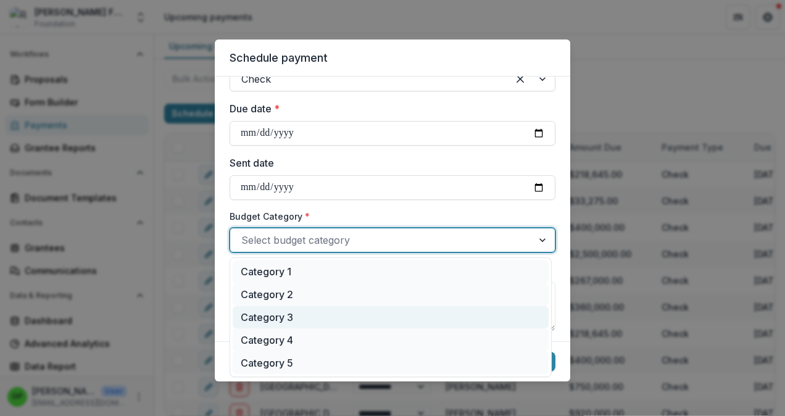
click at [303, 325] on div "Category 3" at bounding box center [391, 317] width 316 height 23
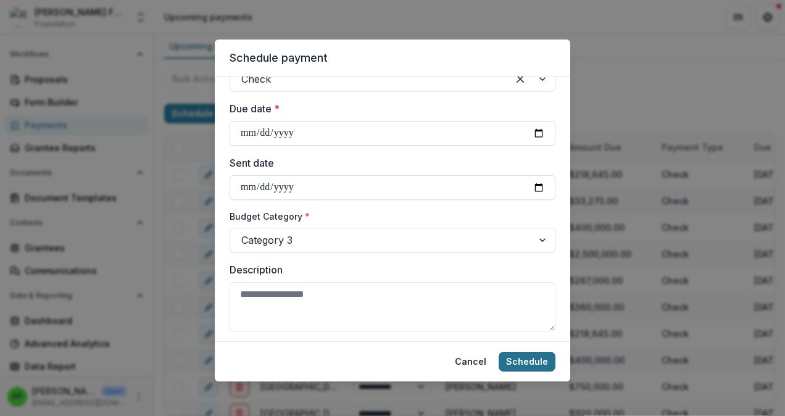
click at [539, 356] on button "Schedule" at bounding box center [527, 362] width 57 height 20
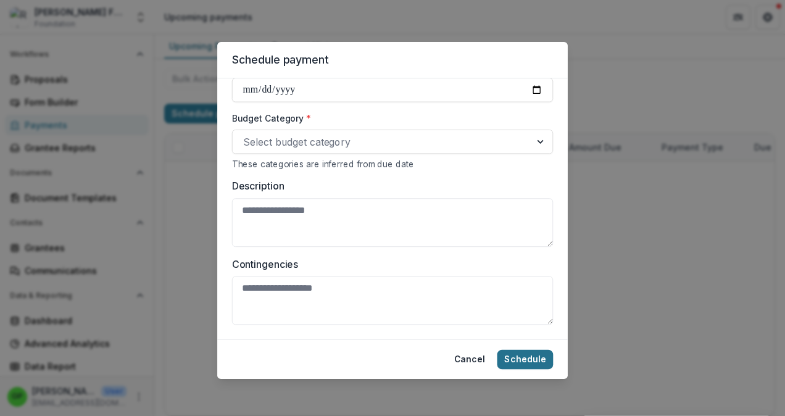
scroll to position [0, 0]
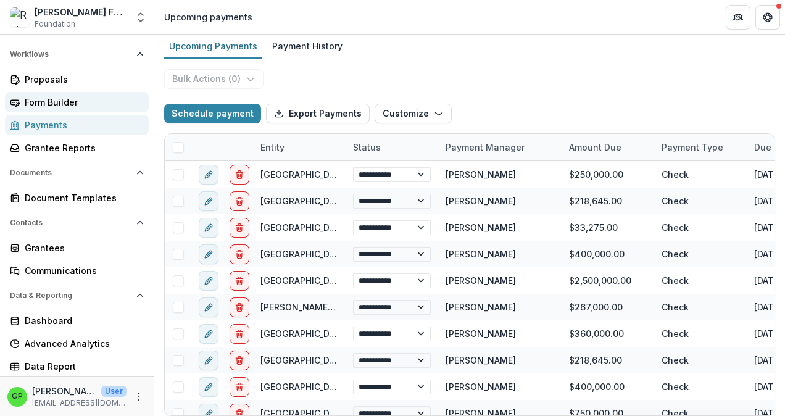
click at [57, 100] on div "Form Builder" at bounding box center [82, 102] width 114 height 13
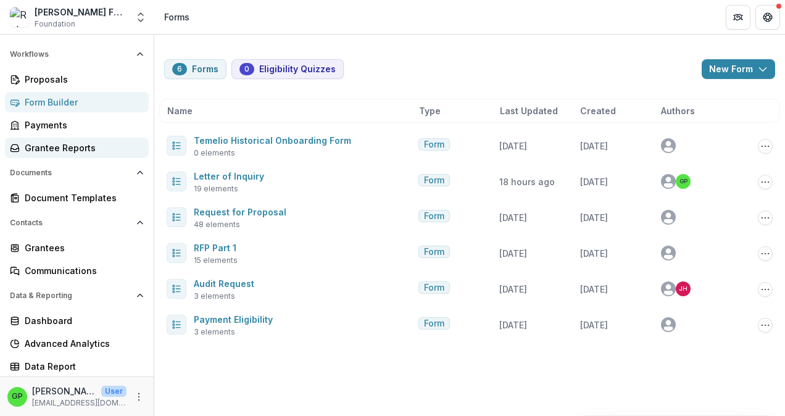
click at [51, 142] on div "Grantee Reports" at bounding box center [82, 147] width 114 height 13
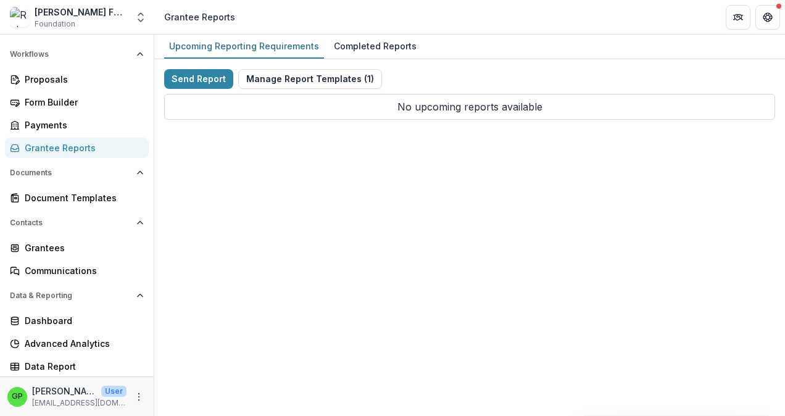
click at [27, 236] on div "Contacts Grantees Communications" at bounding box center [77, 247] width 154 height 68
click at [25, 251] on div "Grantees" at bounding box center [82, 247] width 114 height 13
